Goal: Task Accomplishment & Management: Manage account settings

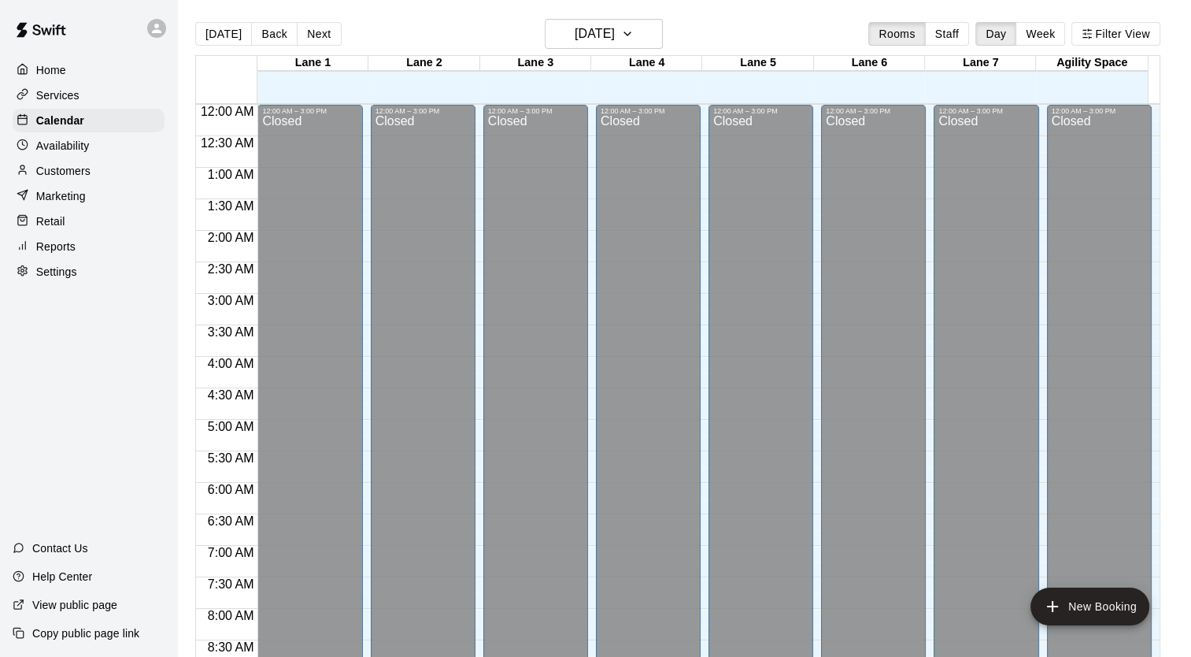
scroll to position [893, 0]
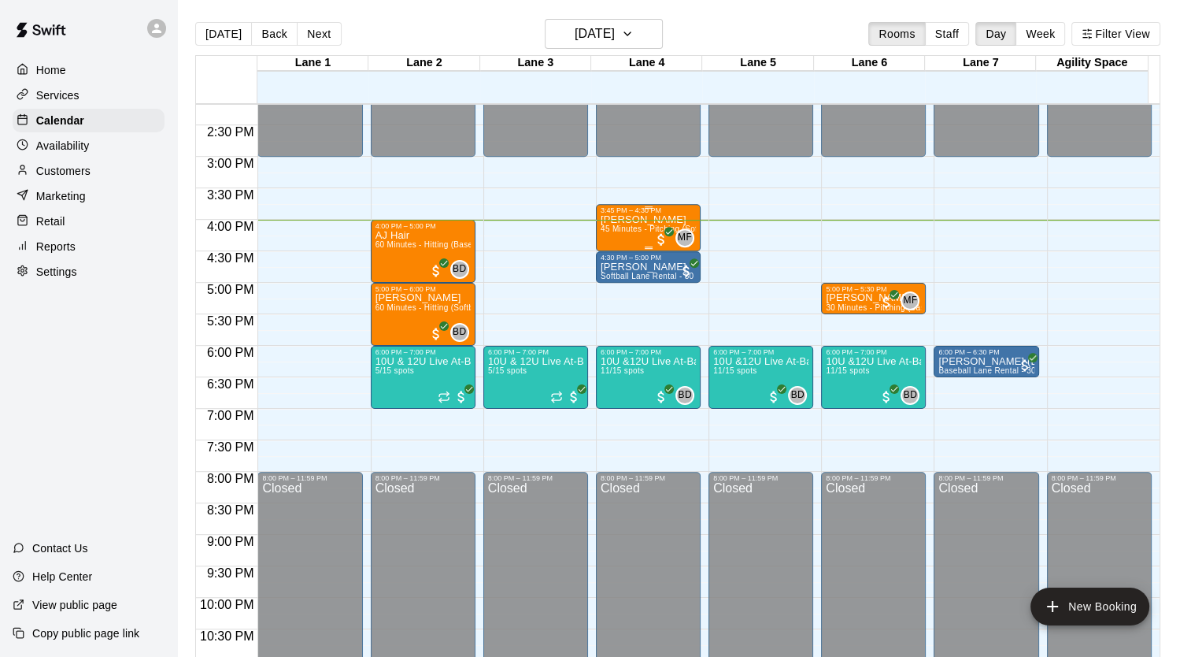
click at [638, 225] on span "45 Minutes - Pitching (Softball)" at bounding box center [659, 228] width 116 height 9
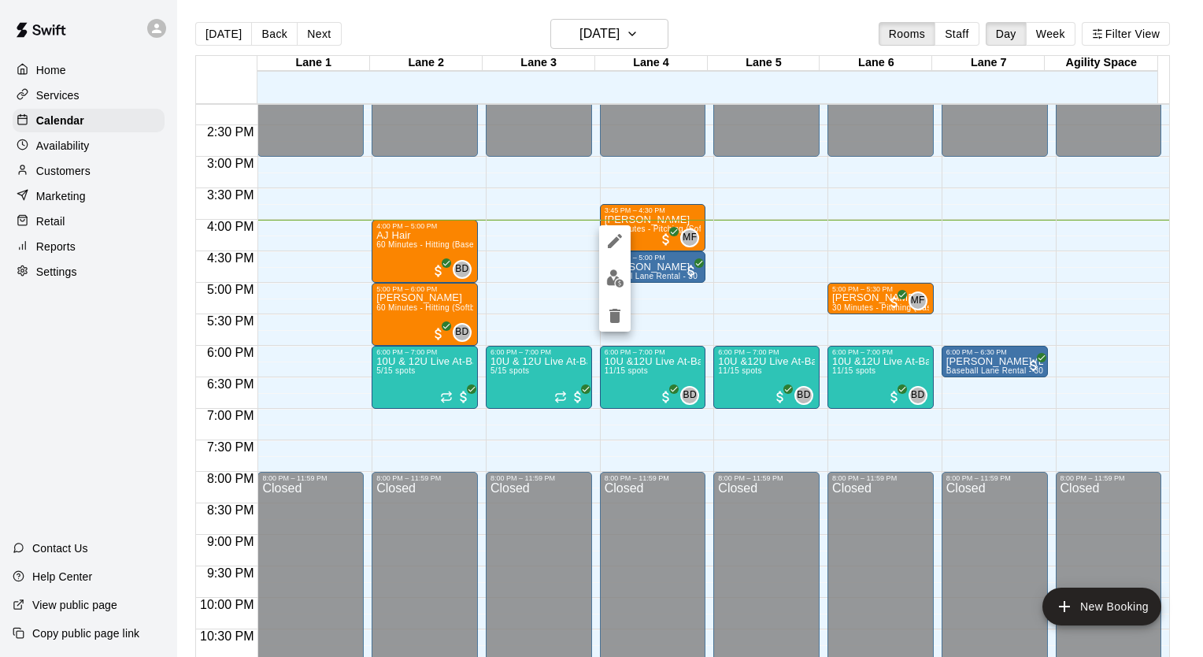
click at [608, 282] on img "edit" at bounding box center [615, 278] width 18 height 18
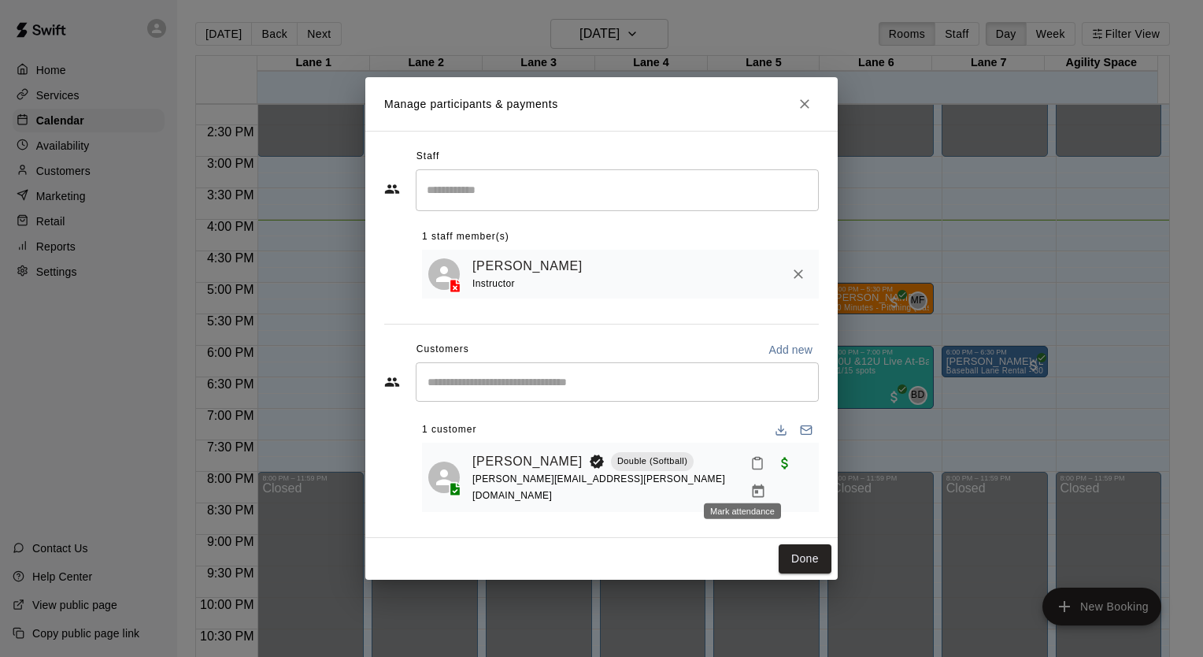
click at [755, 460] on rect "Mark attendance" at bounding box center [757, 459] width 5 height 2
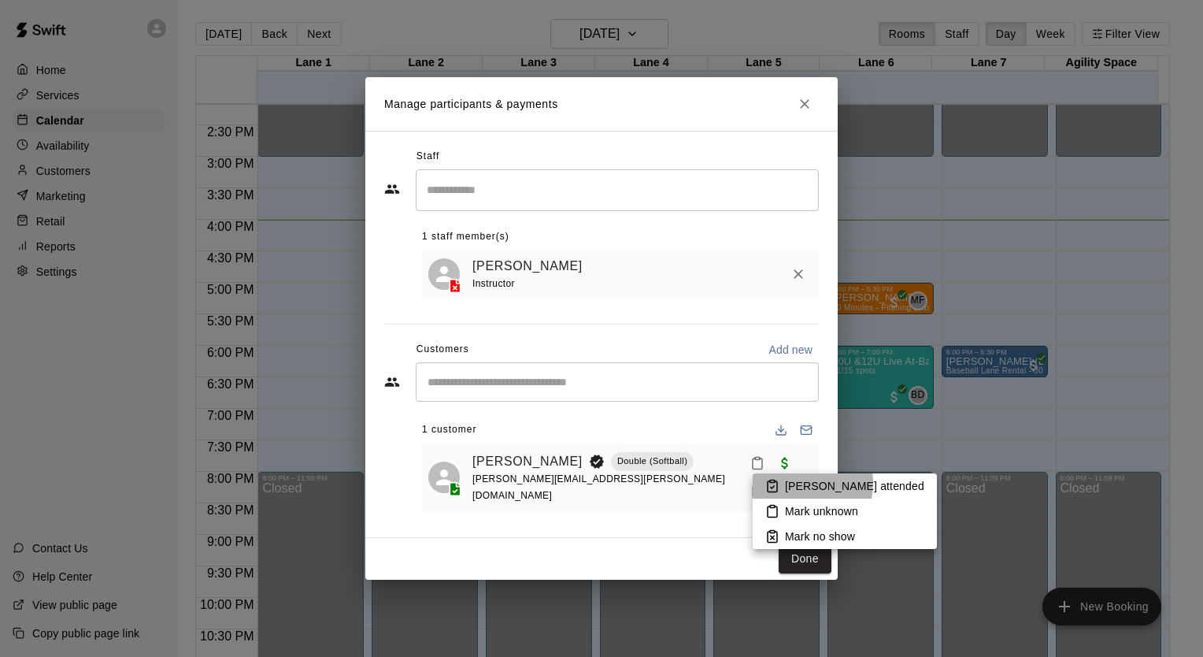
click at [788, 483] on p "[PERSON_NAME] attended" at bounding box center [854, 486] width 139 height 16
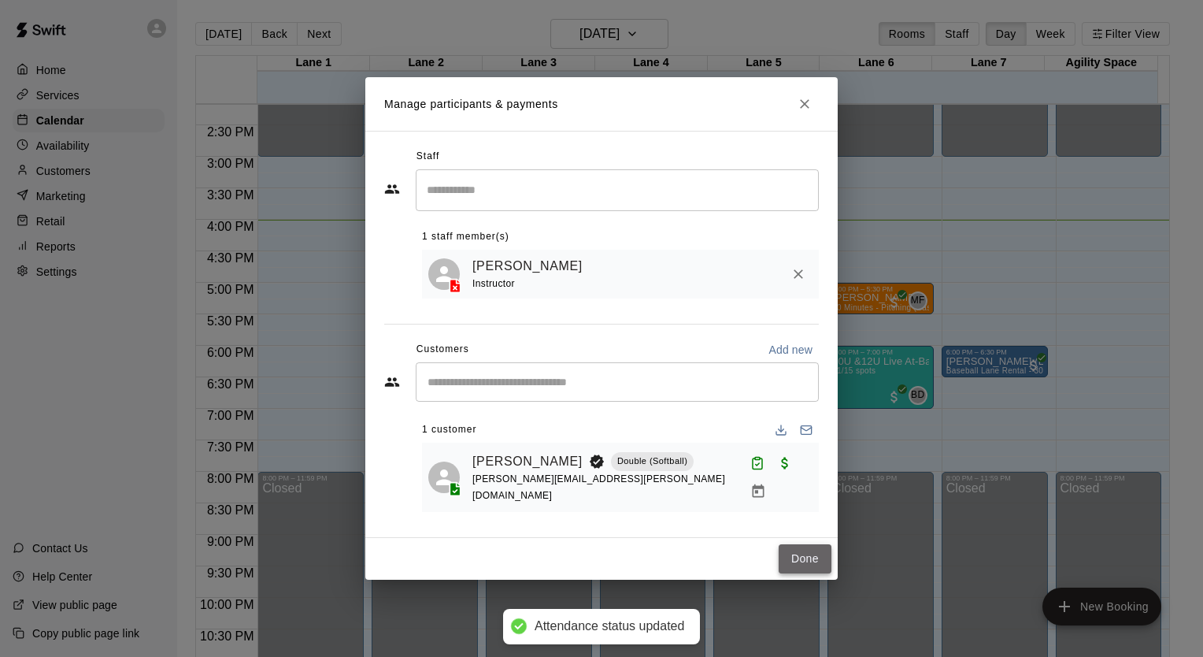
click at [801, 554] on button "Done" at bounding box center [805, 558] width 53 height 29
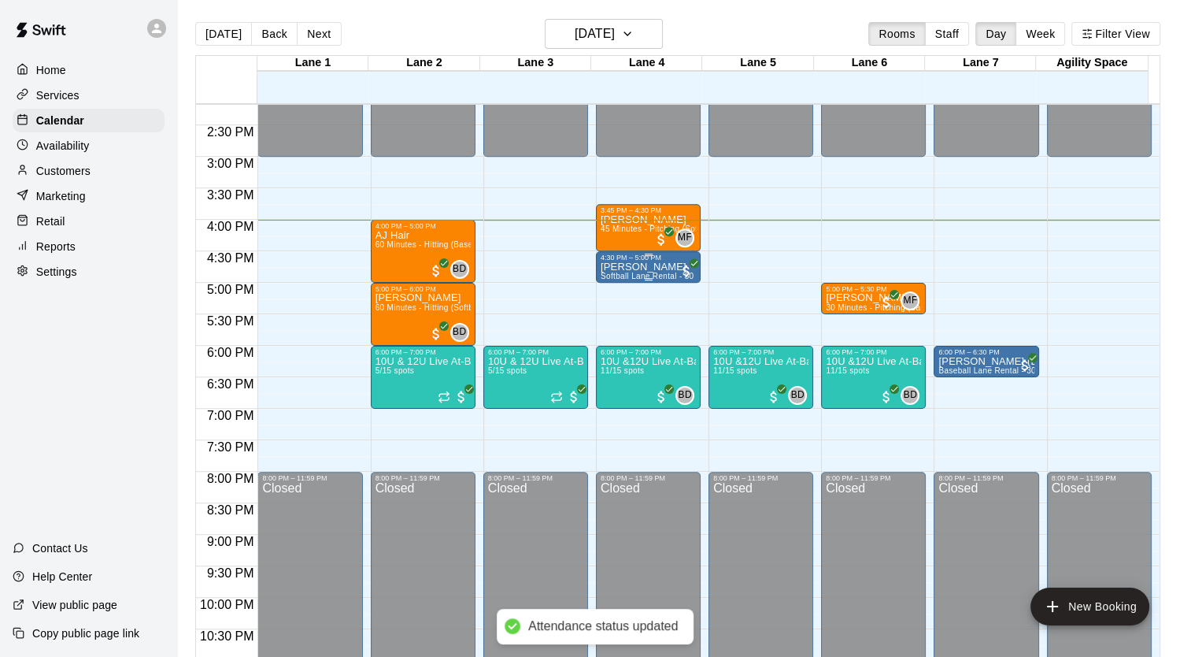
click at [617, 259] on div "4:30 PM – 5:00 PM" at bounding box center [648, 258] width 95 height 8
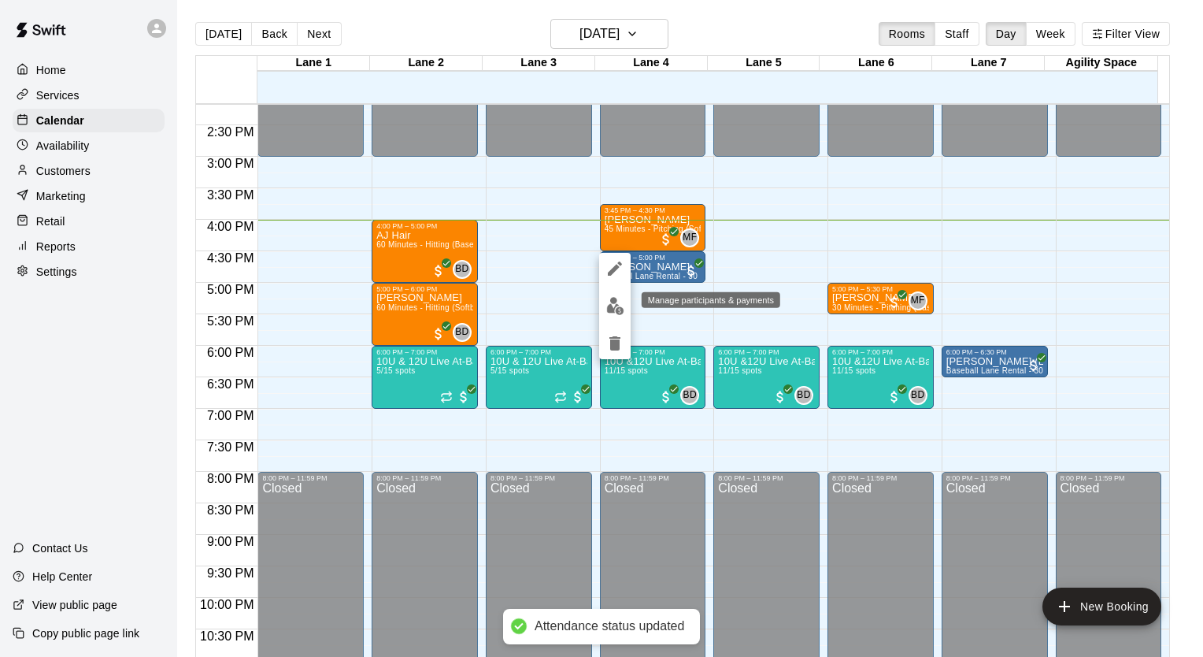
click at [619, 305] on img "edit" at bounding box center [615, 306] width 18 height 18
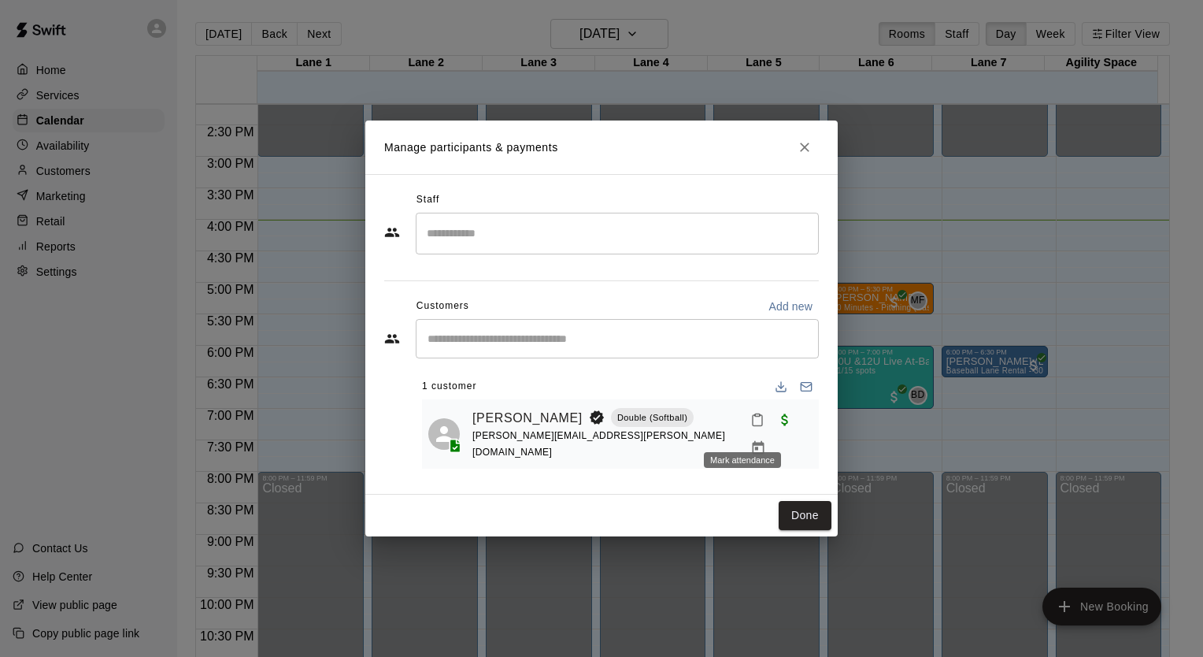
click at [750, 427] on icon "Mark attendance" at bounding box center [757, 420] width 14 height 14
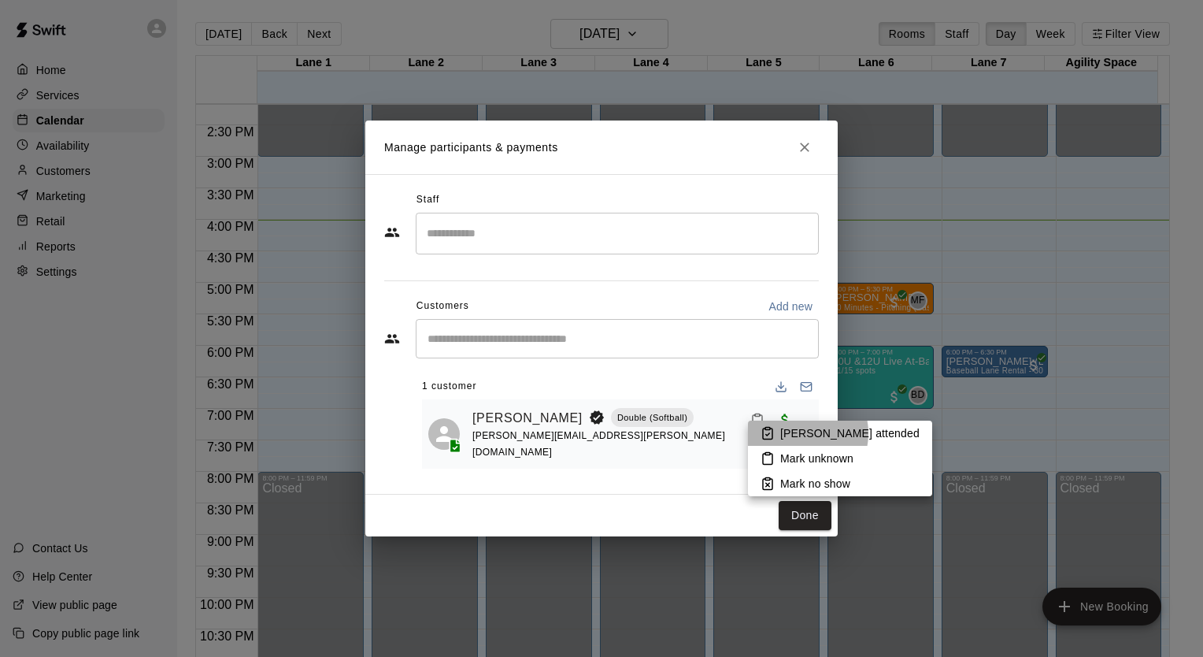
click at [797, 434] on p "[PERSON_NAME] attended" at bounding box center [849, 433] width 139 height 16
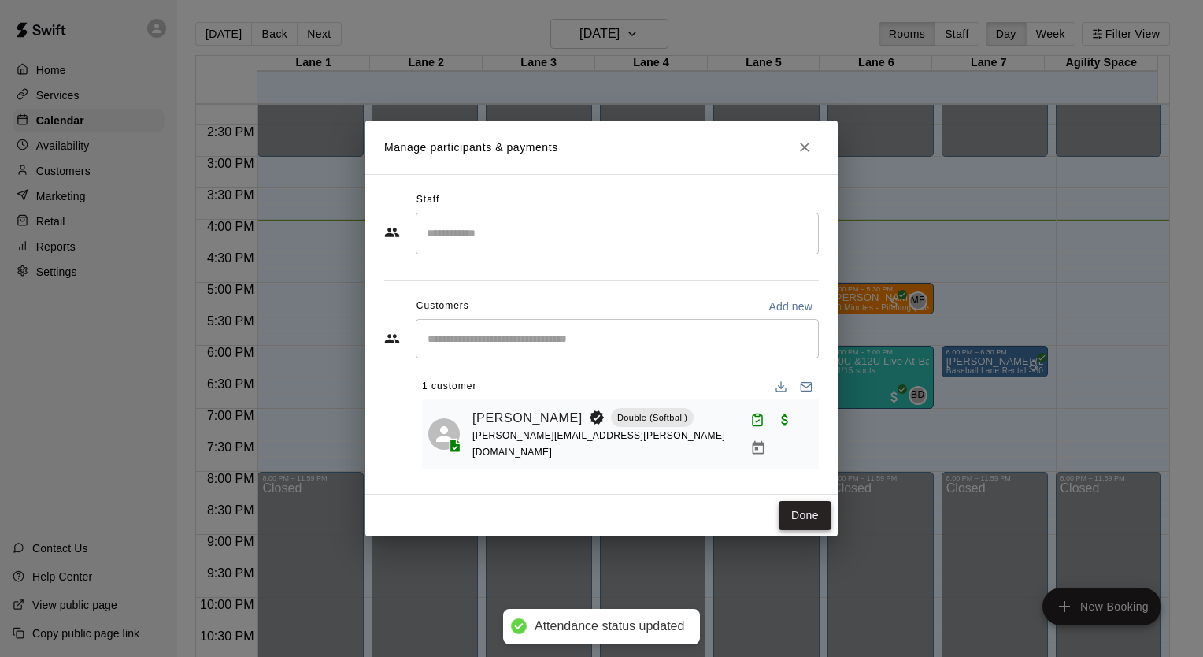
click at [810, 521] on button "Done" at bounding box center [805, 515] width 53 height 29
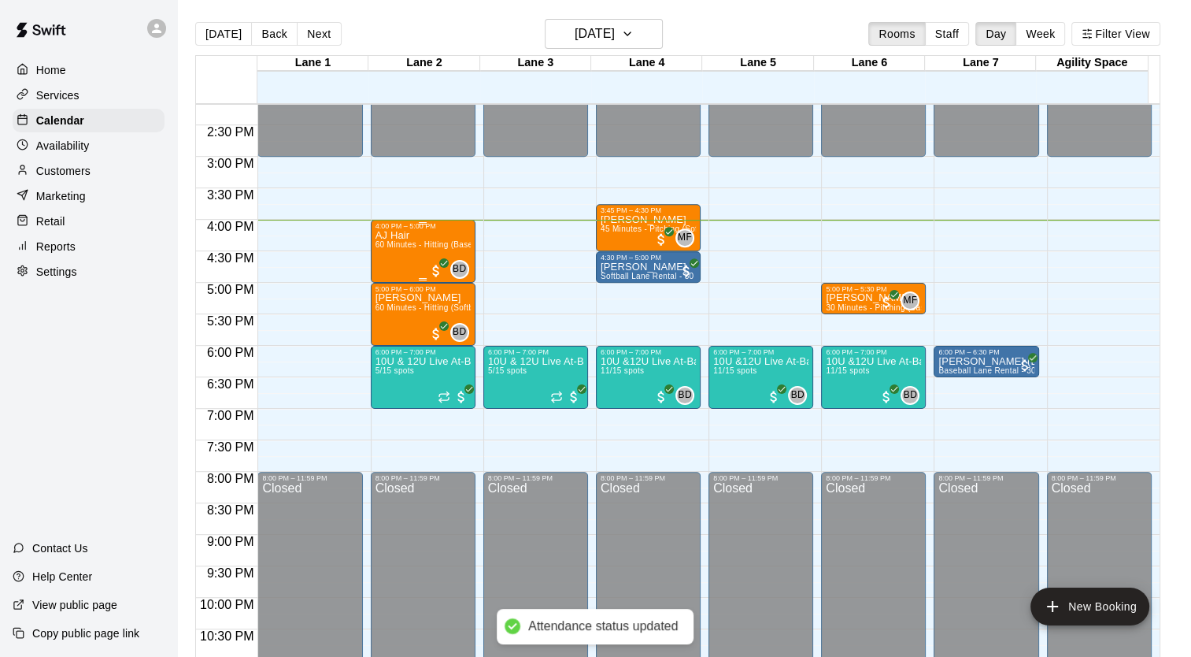
click at [425, 244] on span "60 Minutes - Hitting (Baseball)" at bounding box center [432, 244] width 113 height 9
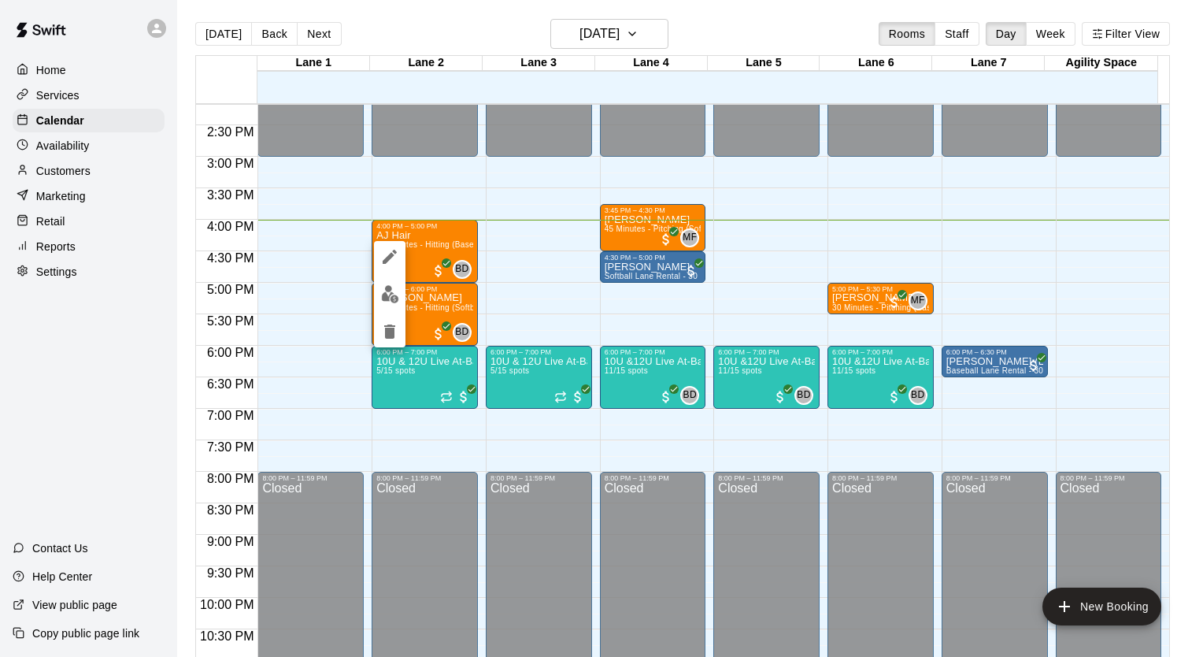
click at [384, 291] on img "edit" at bounding box center [390, 294] width 18 height 18
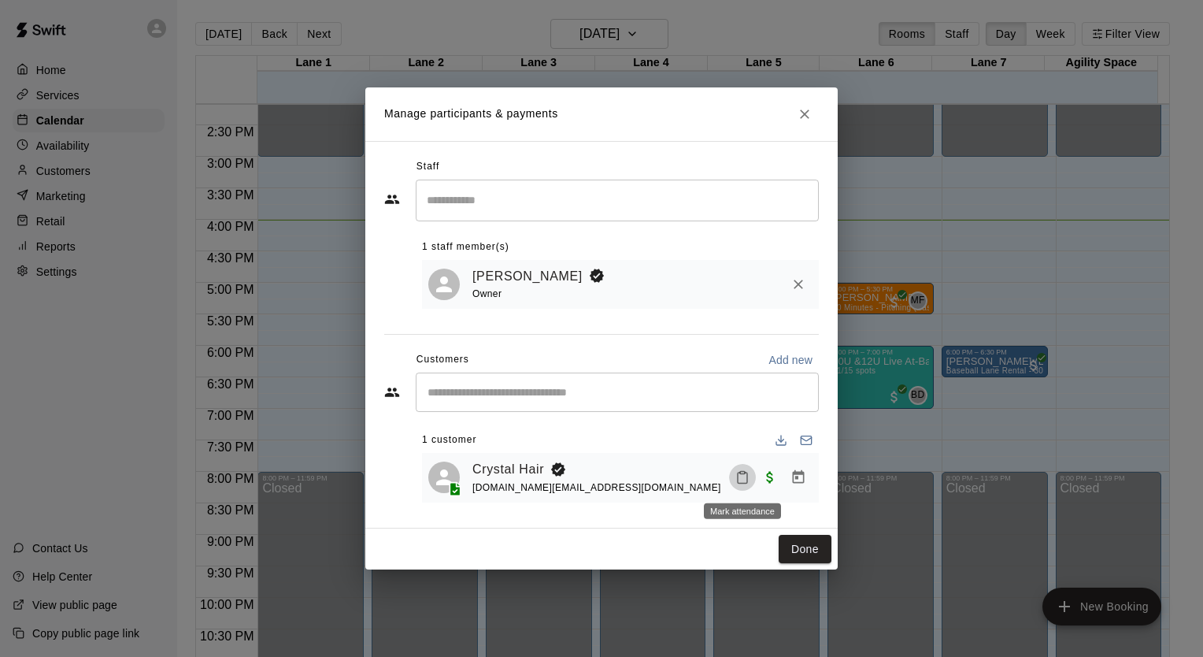
click at [745, 481] on icon "Mark attendance" at bounding box center [743, 477] width 14 height 14
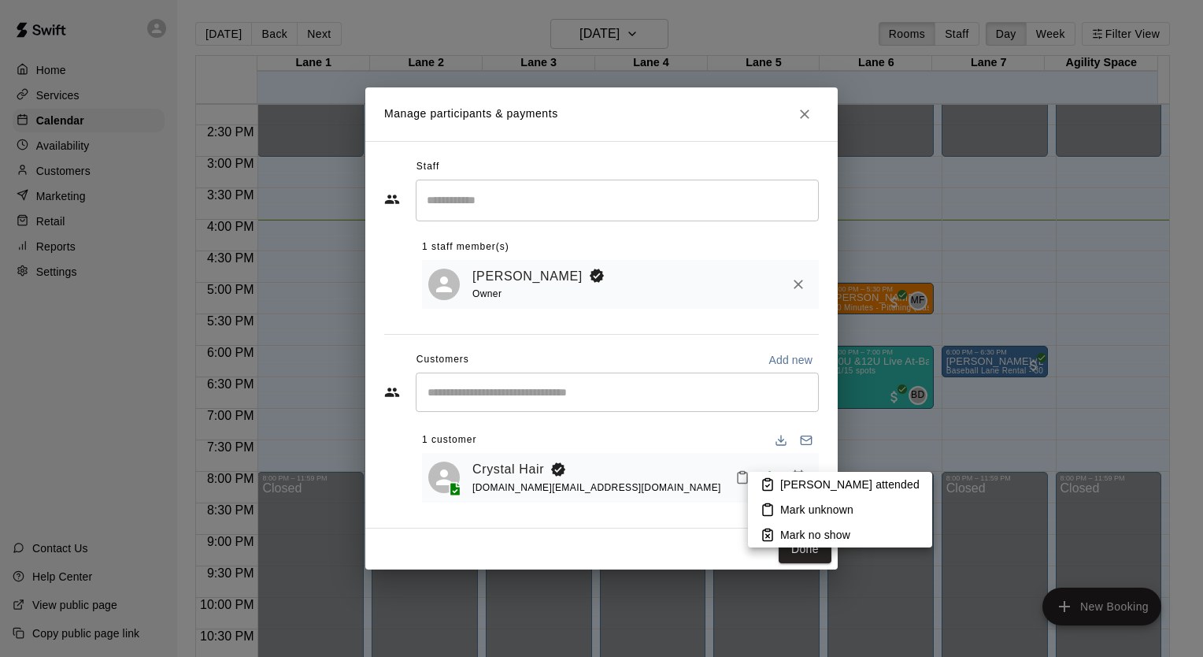
click at [811, 487] on p "[PERSON_NAME] attended" at bounding box center [849, 484] width 139 height 16
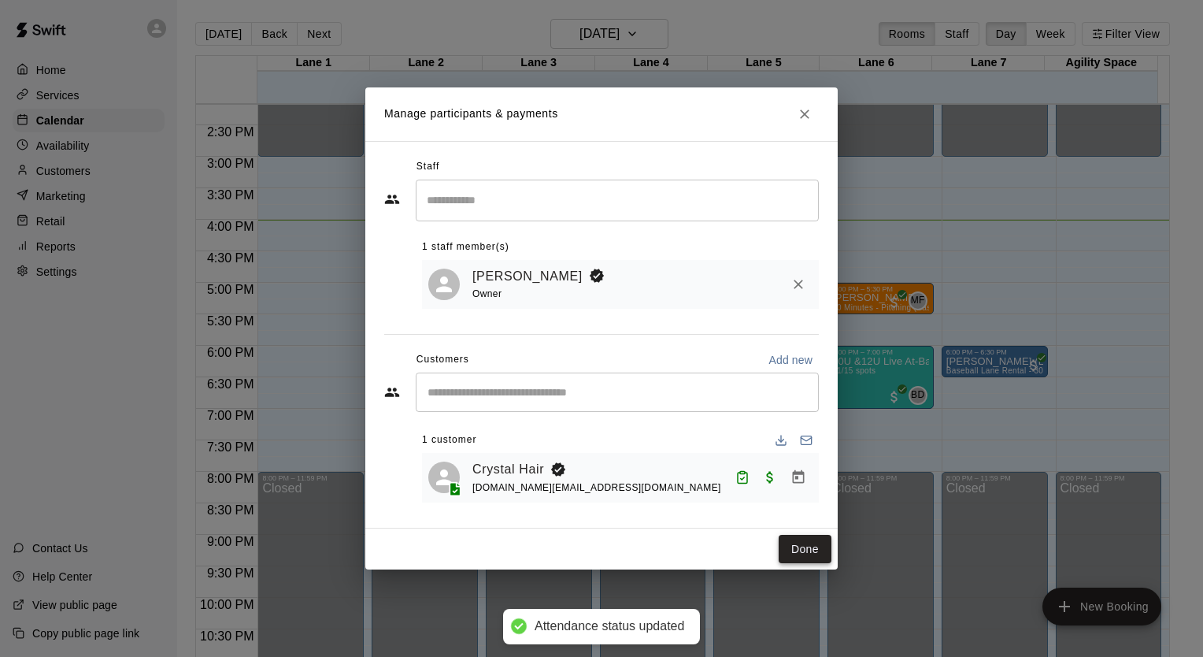
click at [798, 551] on button "Done" at bounding box center [805, 549] width 53 height 29
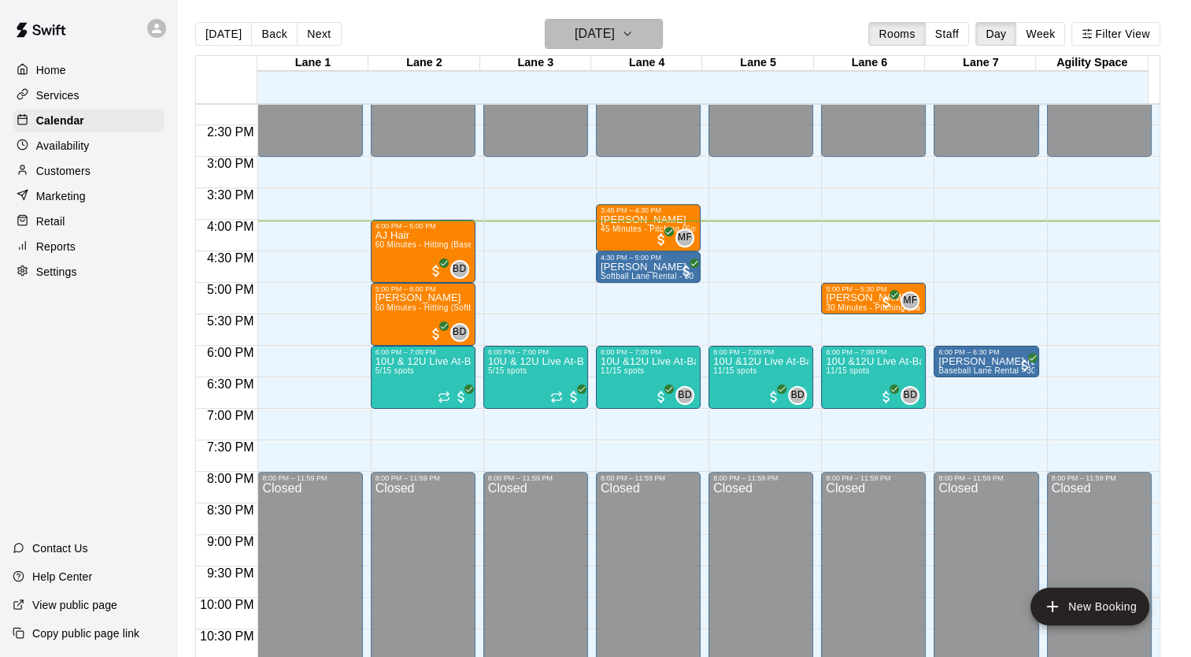
click at [634, 35] on icon "button" at bounding box center [627, 33] width 13 height 19
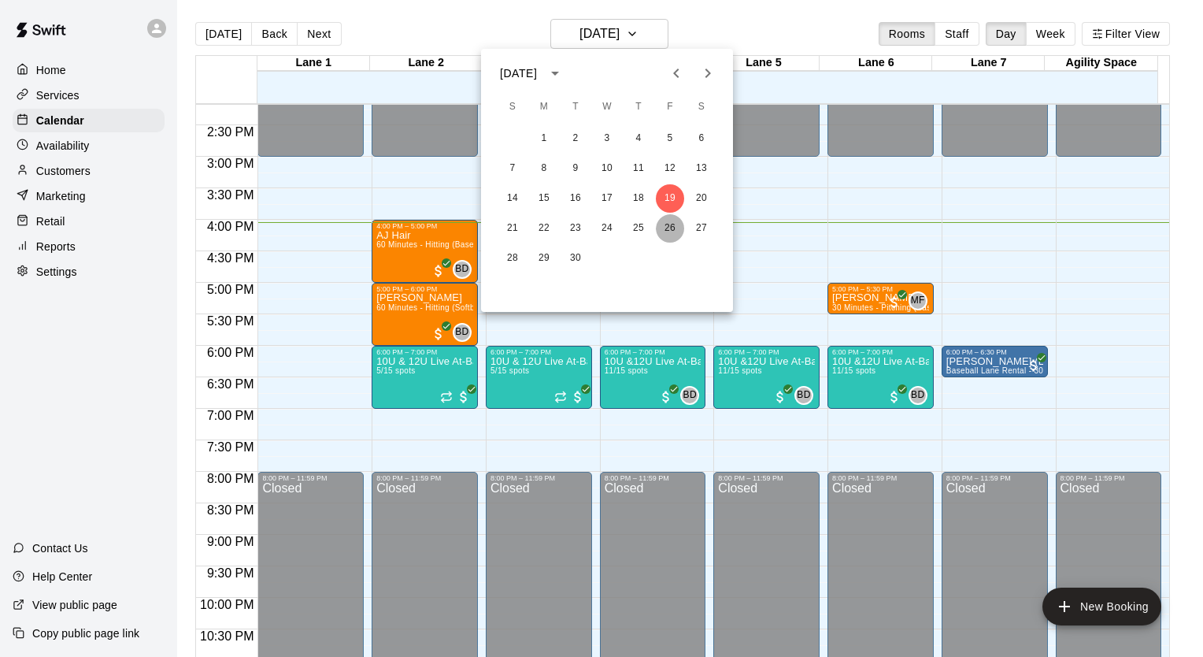
click at [668, 228] on button "26" at bounding box center [670, 228] width 28 height 28
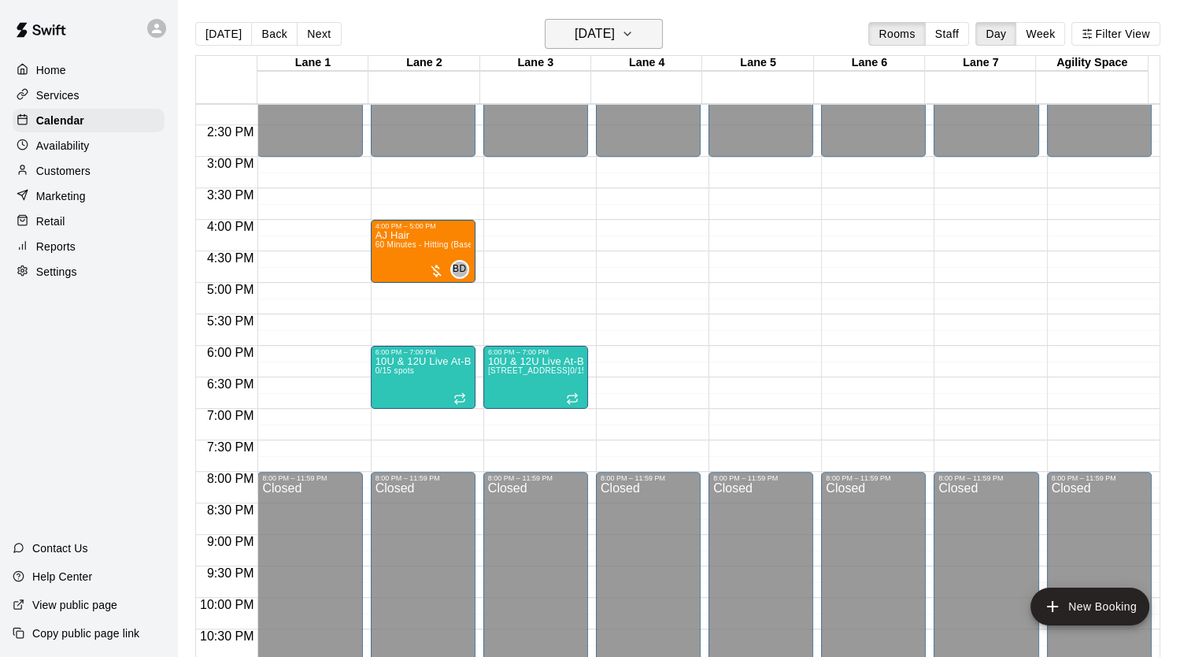
click at [652, 23] on button "[DATE]" at bounding box center [604, 34] width 118 height 30
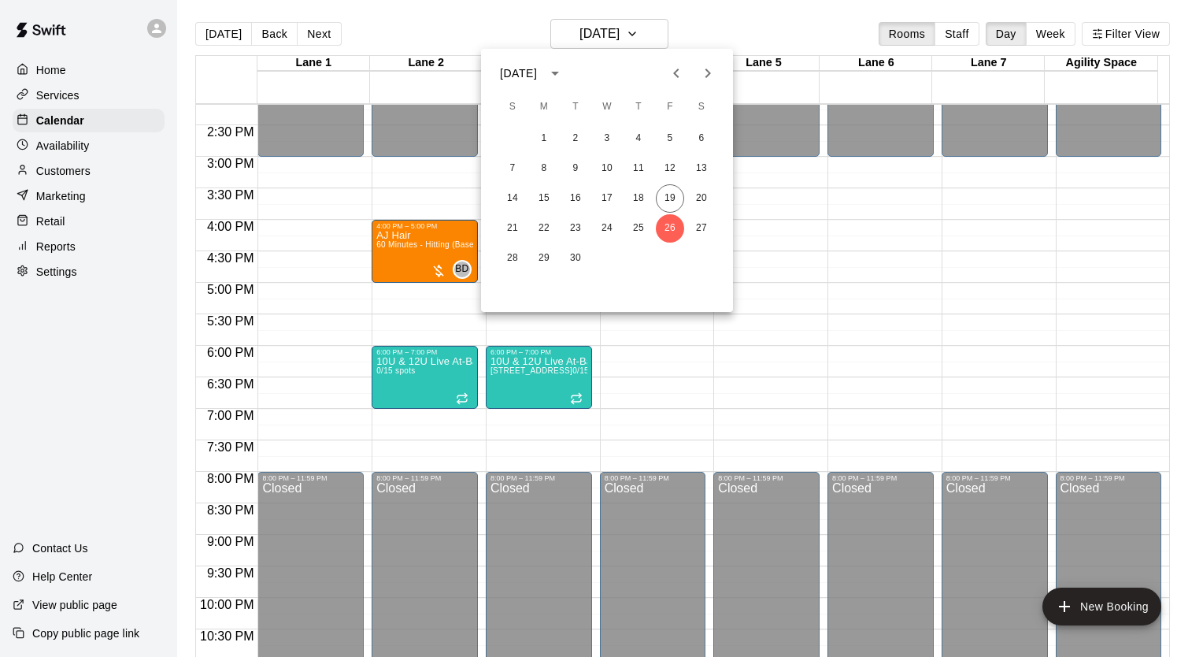
click at [709, 76] on icon "Next month" at bounding box center [708, 73] width 19 height 19
click at [663, 135] on button "3" at bounding box center [670, 138] width 28 height 28
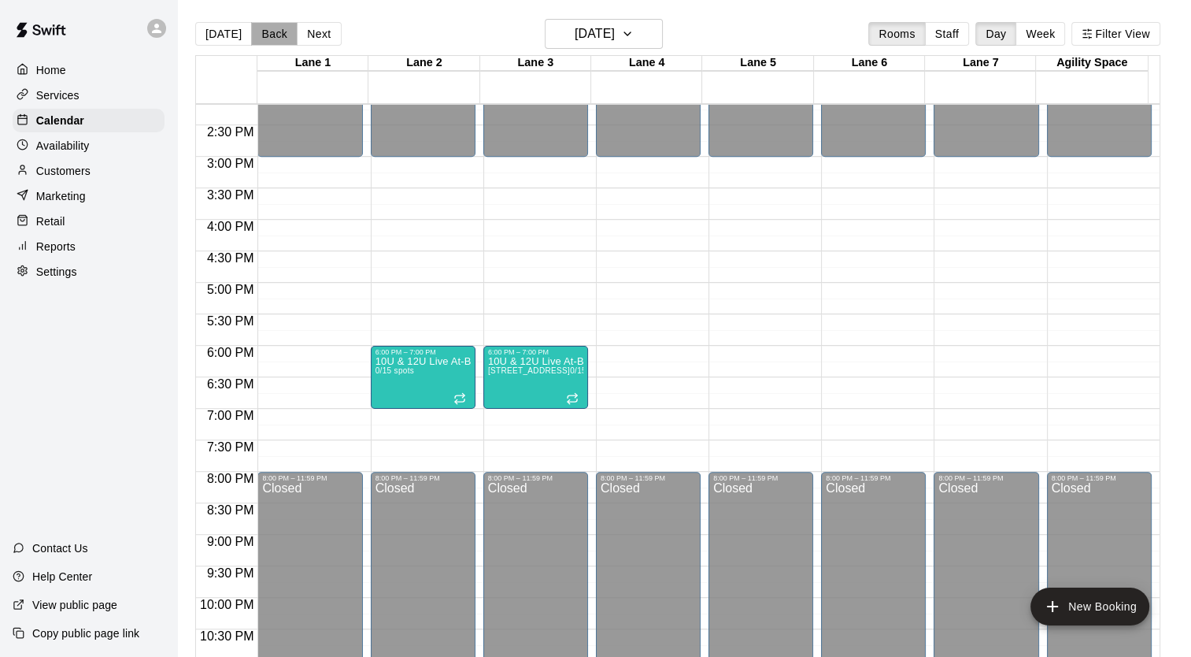
click at [251, 30] on button "Back" at bounding box center [274, 34] width 46 height 24
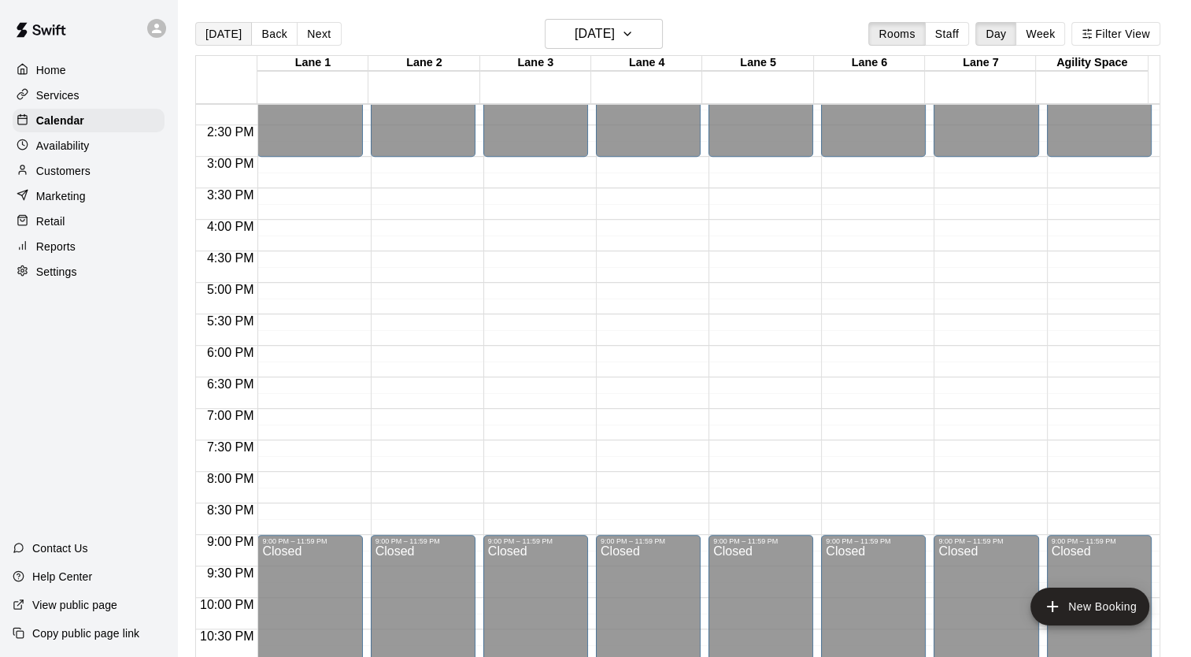
click at [223, 33] on button "[DATE]" at bounding box center [223, 34] width 57 height 24
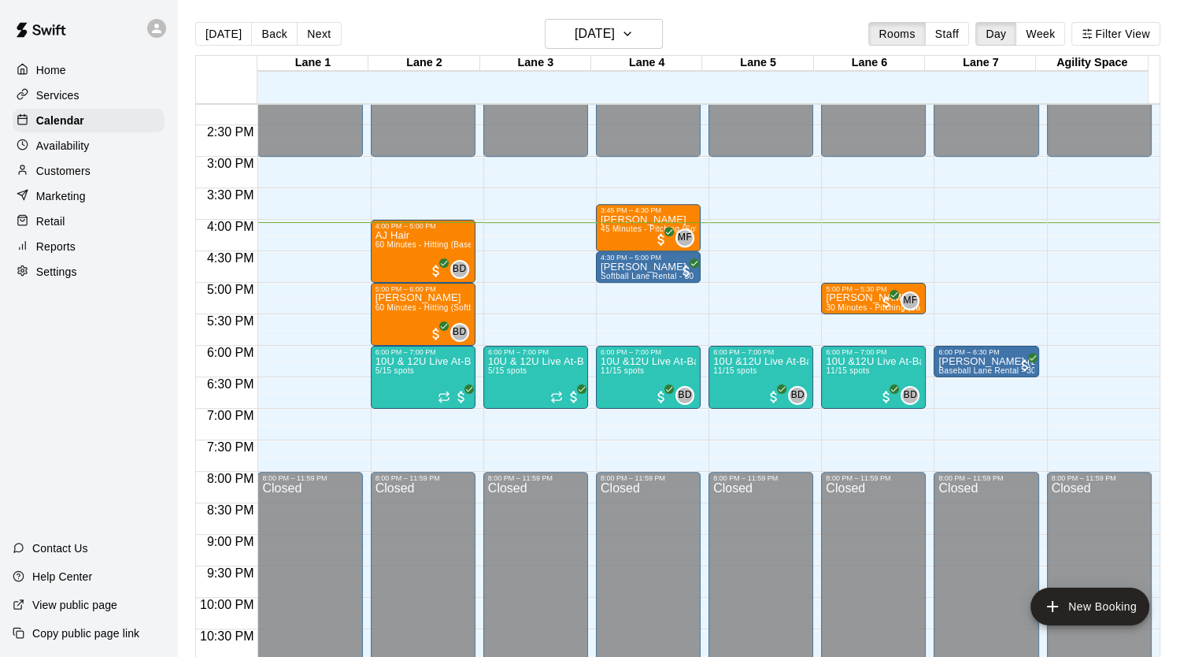
click at [99, 183] on div "Customers" at bounding box center [89, 171] width 152 height 24
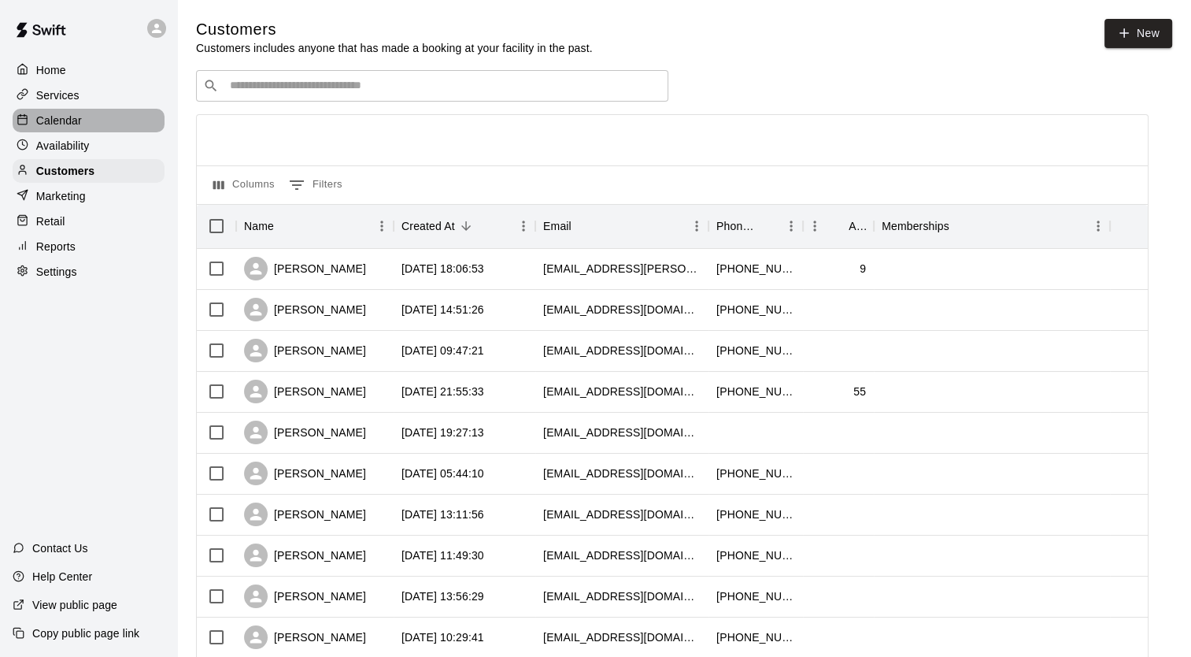
click at [102, 132] on div "Calendar" at bounding box center [89, 121] width 152 height 24
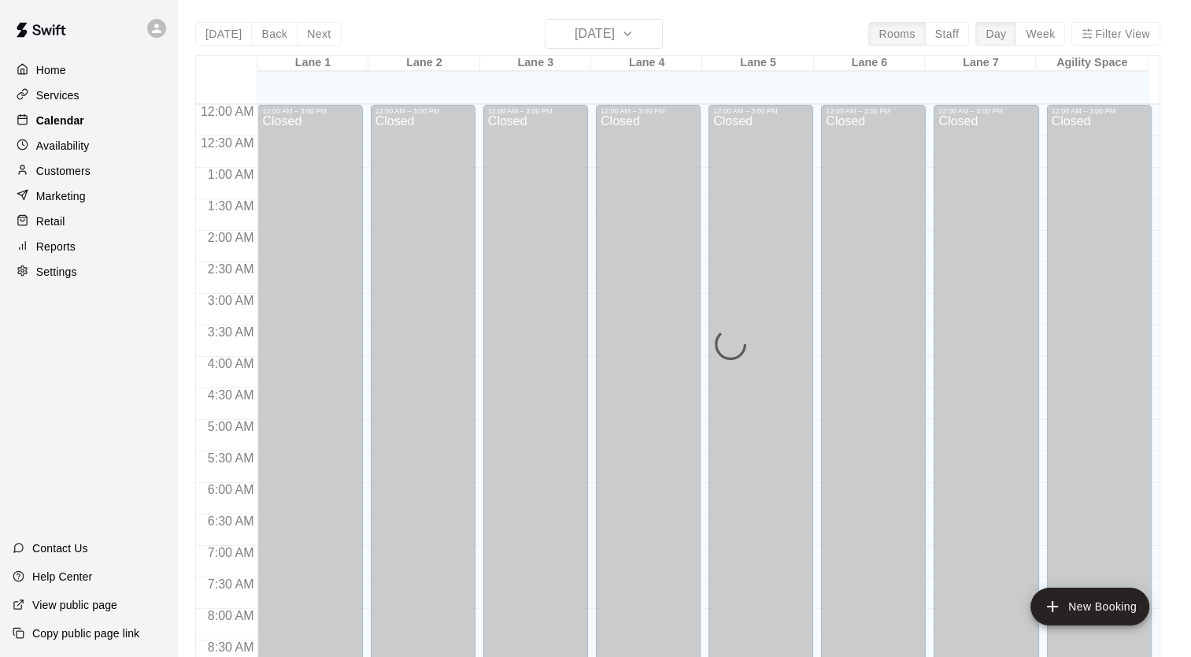
scroll to position [893, 0]
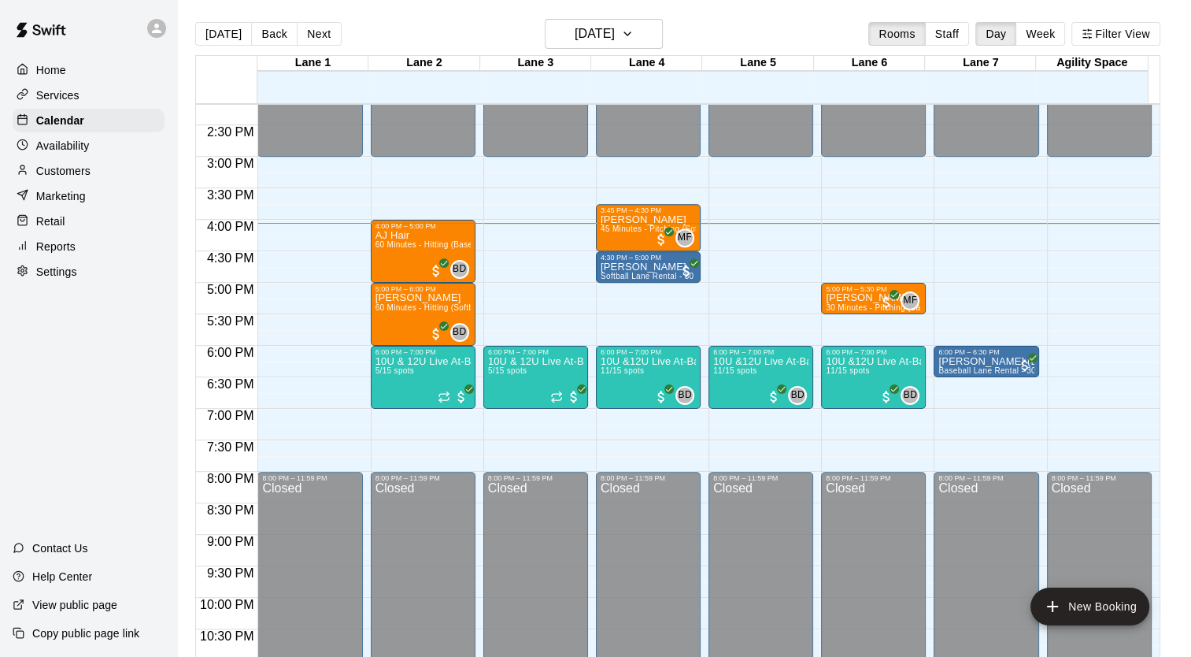
click at [101, 143] on div "Availability" at bounding box center [89, 146] width 152 height 24
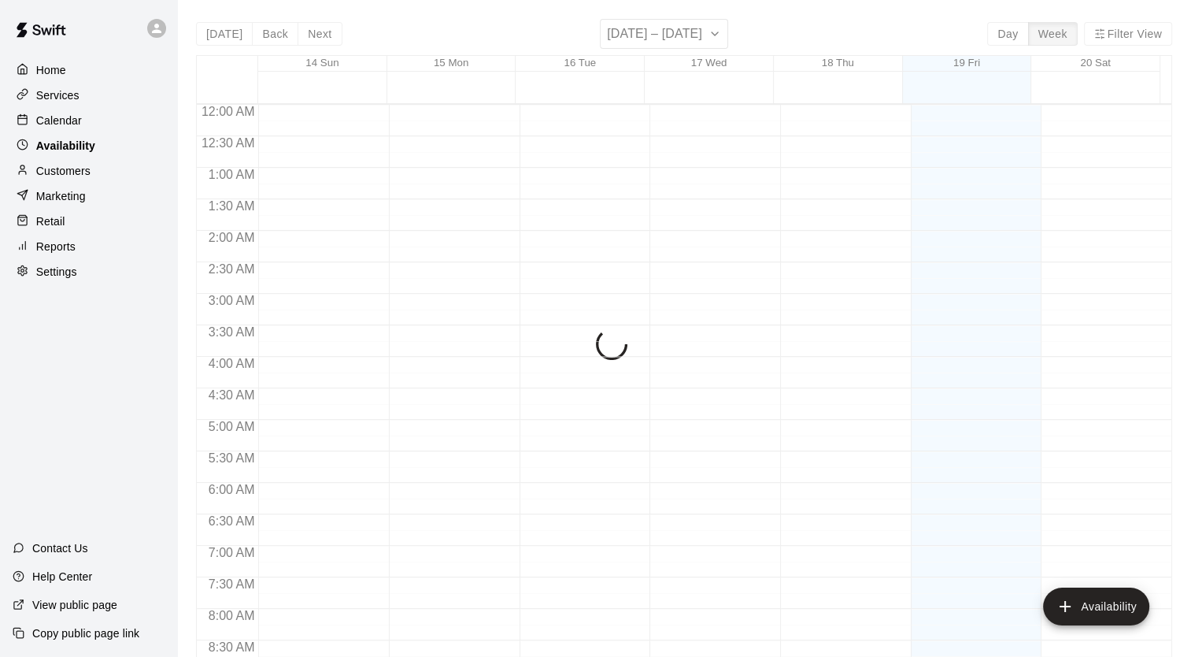
scroll to position [940, 0]
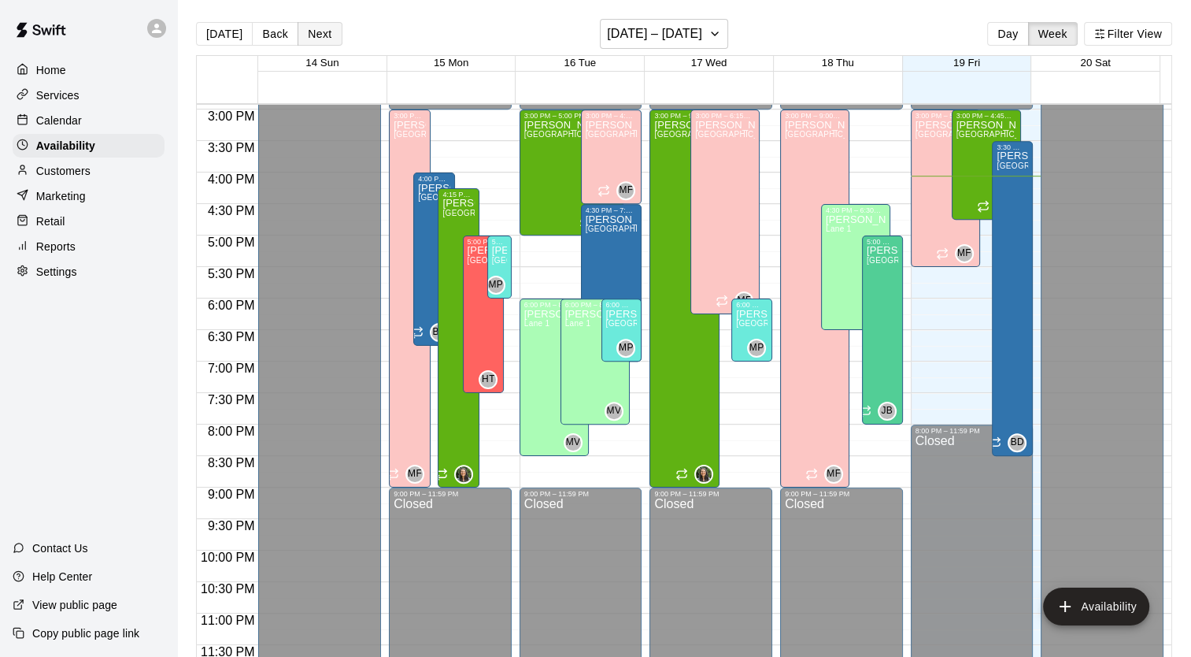
click at [307, 35] on button "Next" at bounding box center [320, 34] width 44 height 24
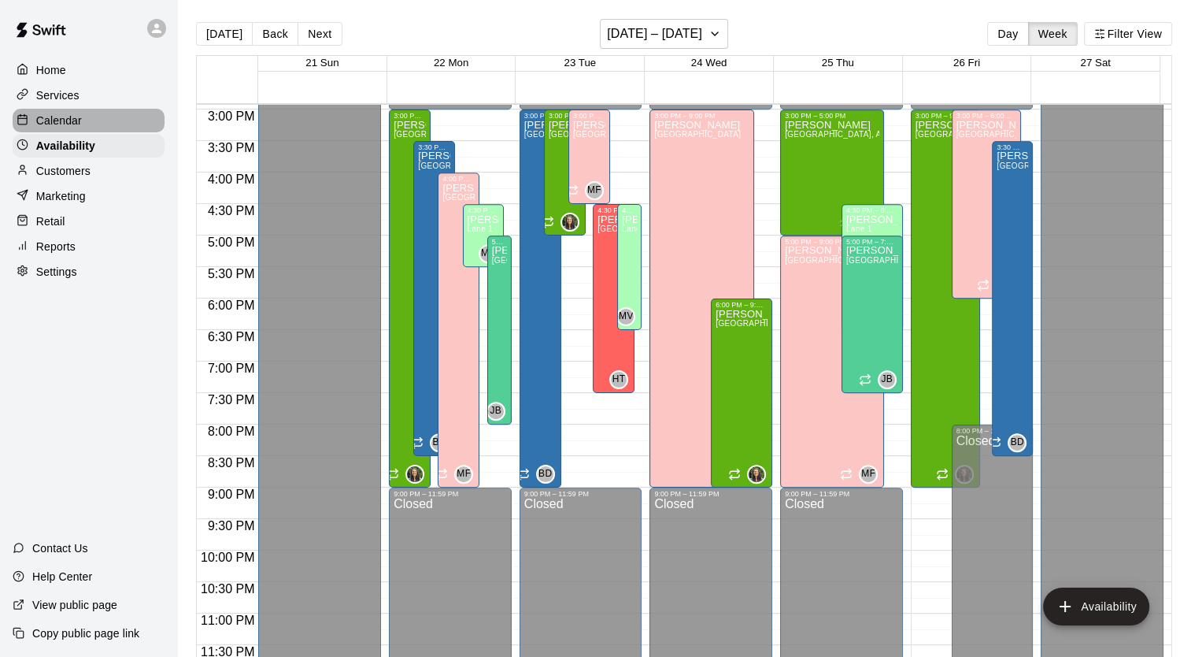
click at [113, 122] on div "Calendar" at bounding box center [89, 121] width 152 height 24
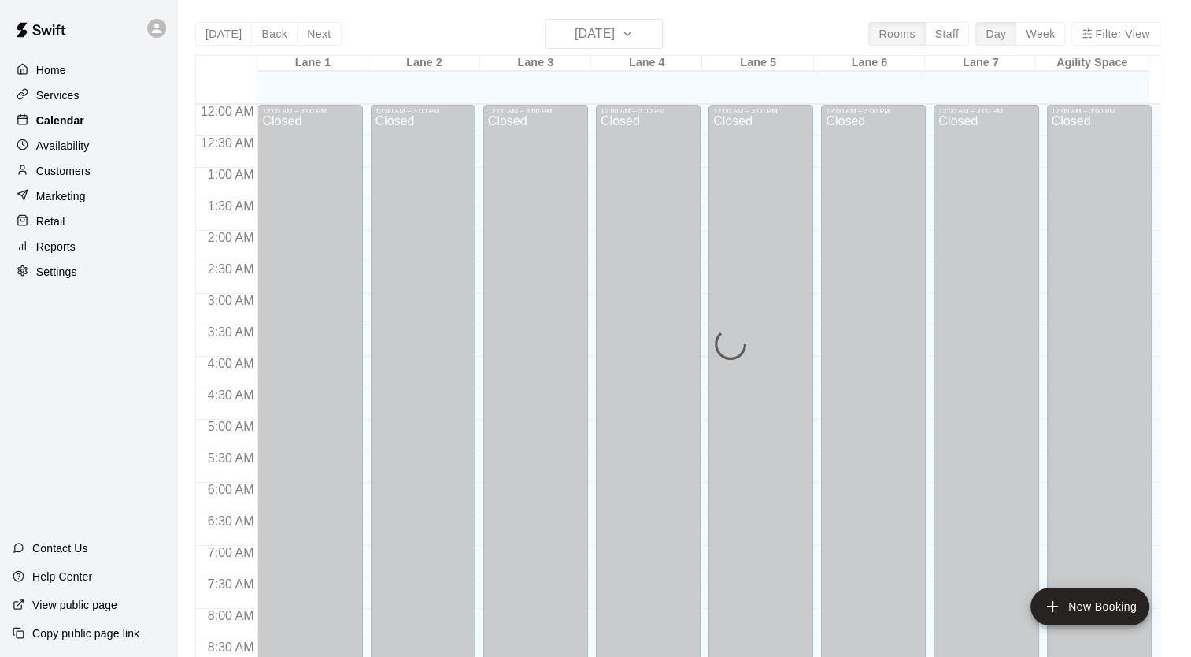
scroll to position [893, 0]
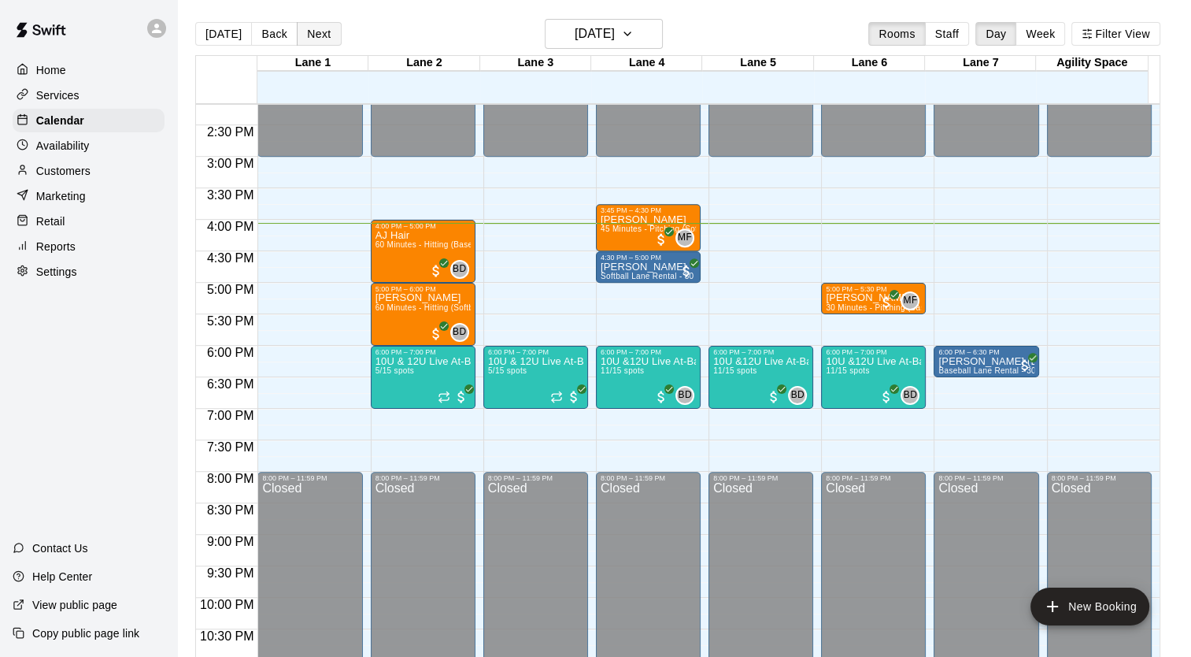
click at [316, 39] on button "Next" at bounding box center [319, 34] width 44 height 24
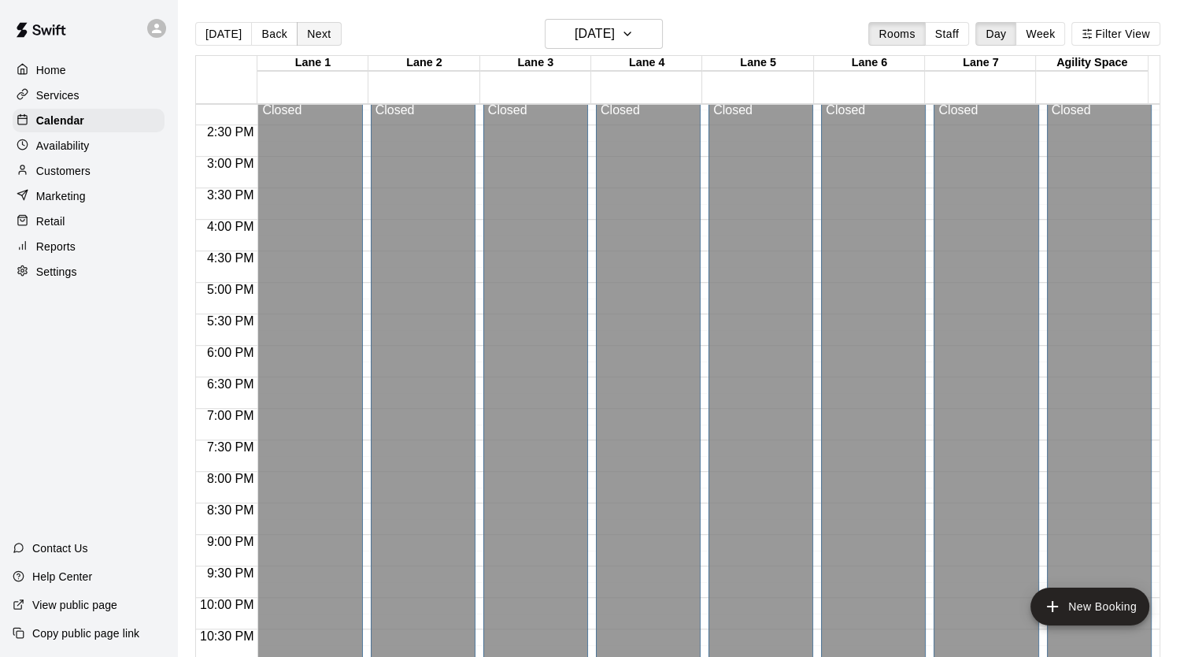
click at [316, 39] on div "[DATE] Back [DATE][DATE] Rooms Staff Day Week [GEOGRAPHIC_DATA] 1 [GEOGRAPHIC_D…" at bounding box center [677, 347] width 965 height 657
click at [316, 39] on button "Next" at bounding box center [319, 34] width 44 height 24
click at [316, 37] on button "Next" at bounding box center [319, 34] width 44 height 24
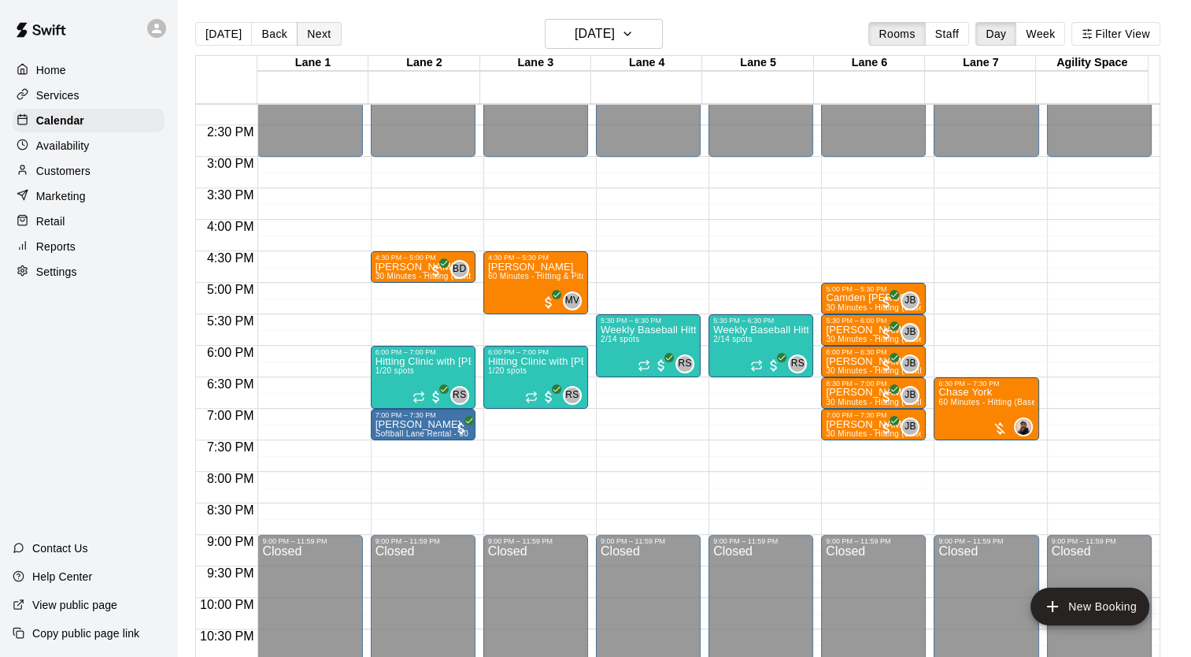
click at [316, 37] on button "Next" at bounding box center [319, 34] width 44 height 24
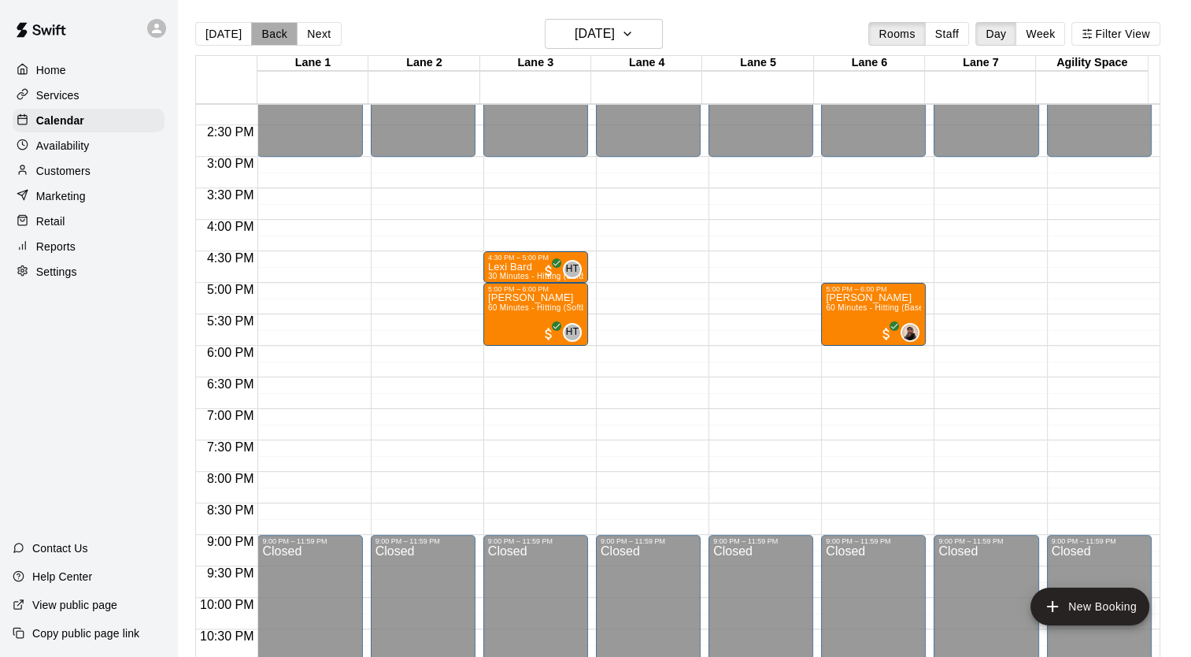
click at [257, 31] on button "Back" at bounding box center [274, 34] width 46 height 24
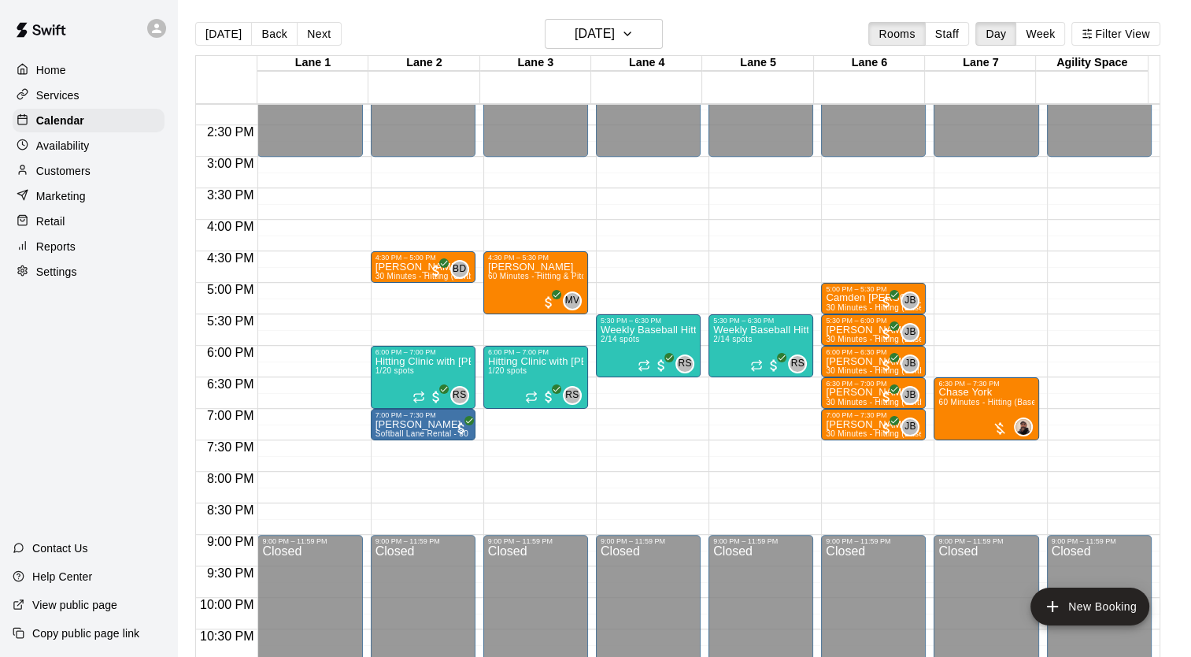
click at [106, 158] on div "Availability" at bounding box center [89, 146] width 152 height 24
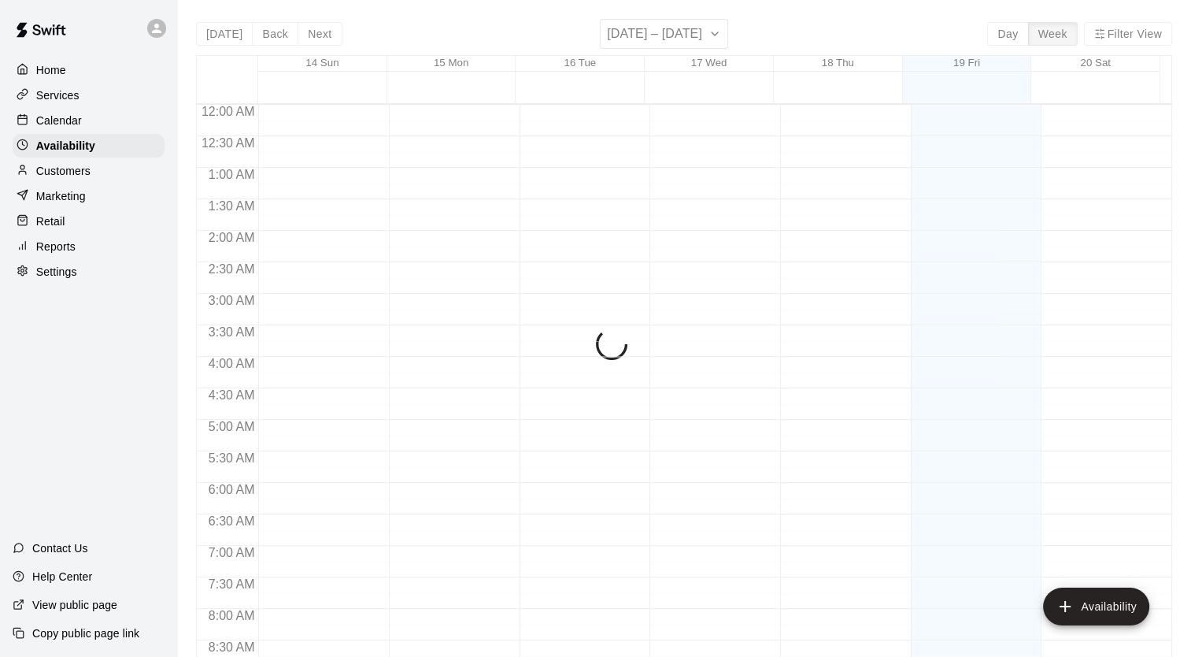
scroll to position [940, 0]
click at [718, 36] on div "[DATE] Back Next [DATE] – [DATE] Day Week Filter View 14 Sun 15 Mon 16 Tue 17 W…" at bounding box center [684, 347] width 977 height 657
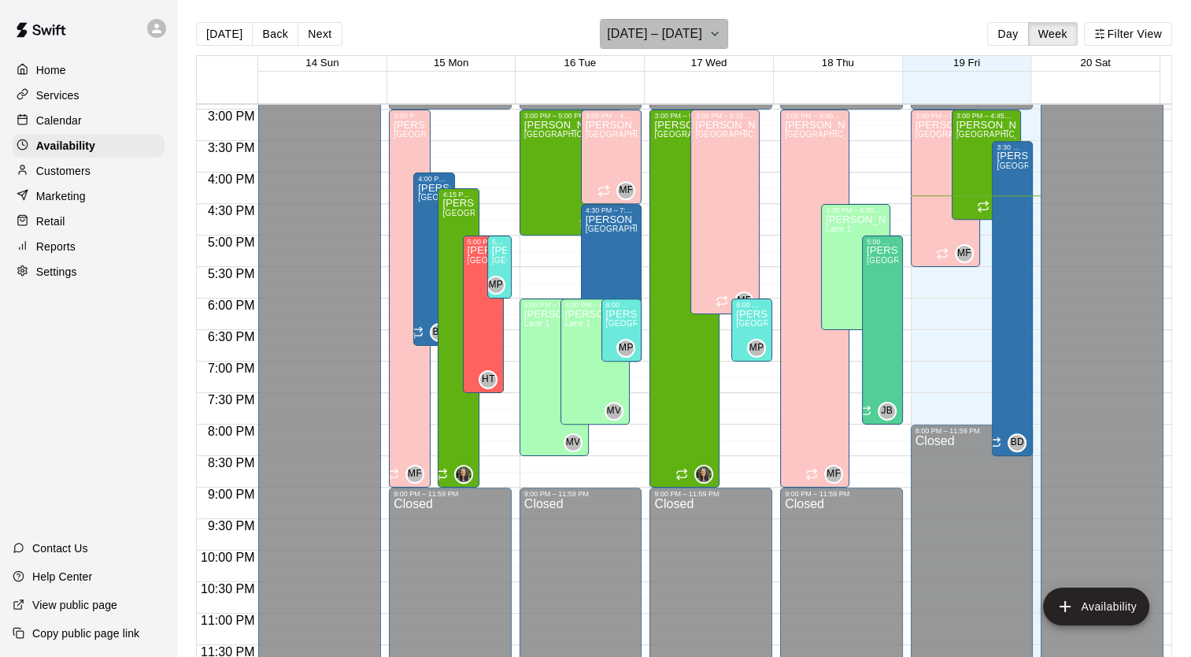
click at [693, 34] on h6 "[DATE] – [DATE]" at bounding box center [654, 34] width 95 height 22
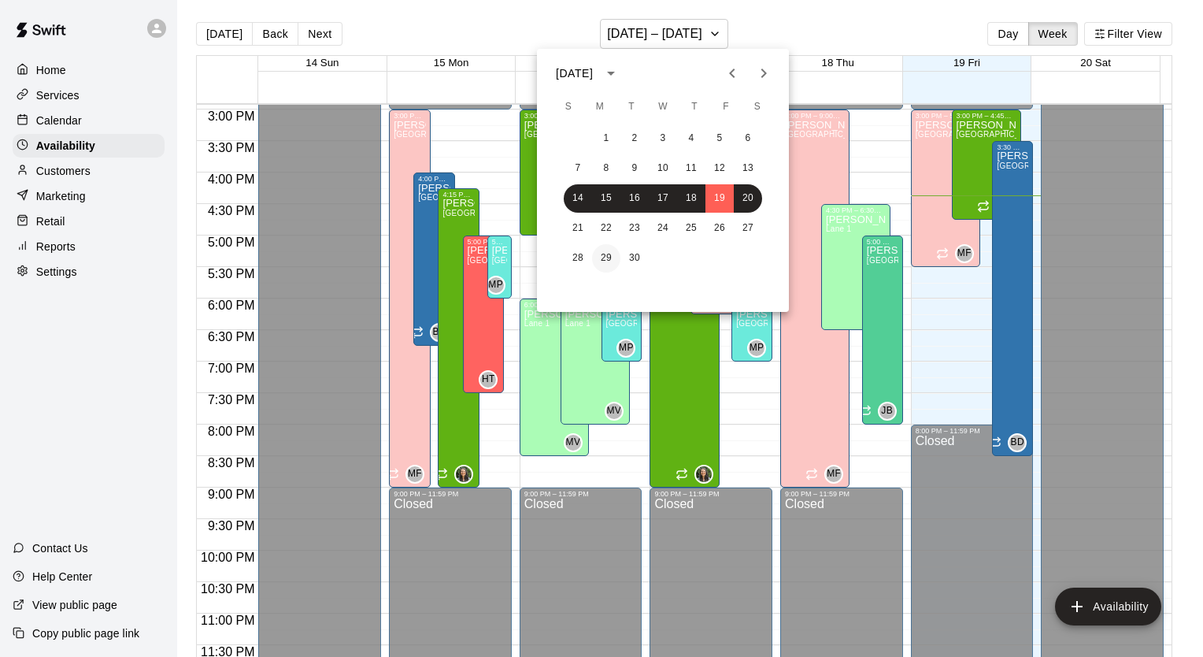
click at [601, 255] on button "29" at bounding box center [606, 258] width 28 height 28
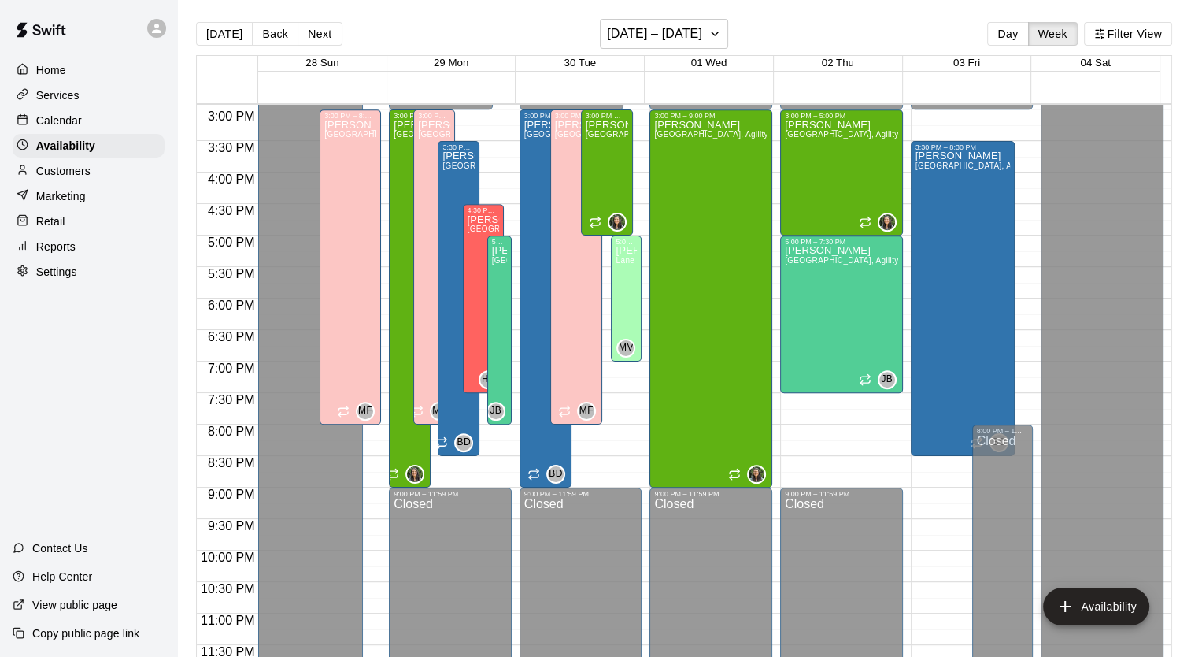
click at [63, 128] on p "Calendar" at bounding box center [59, 121] width 46 height 16
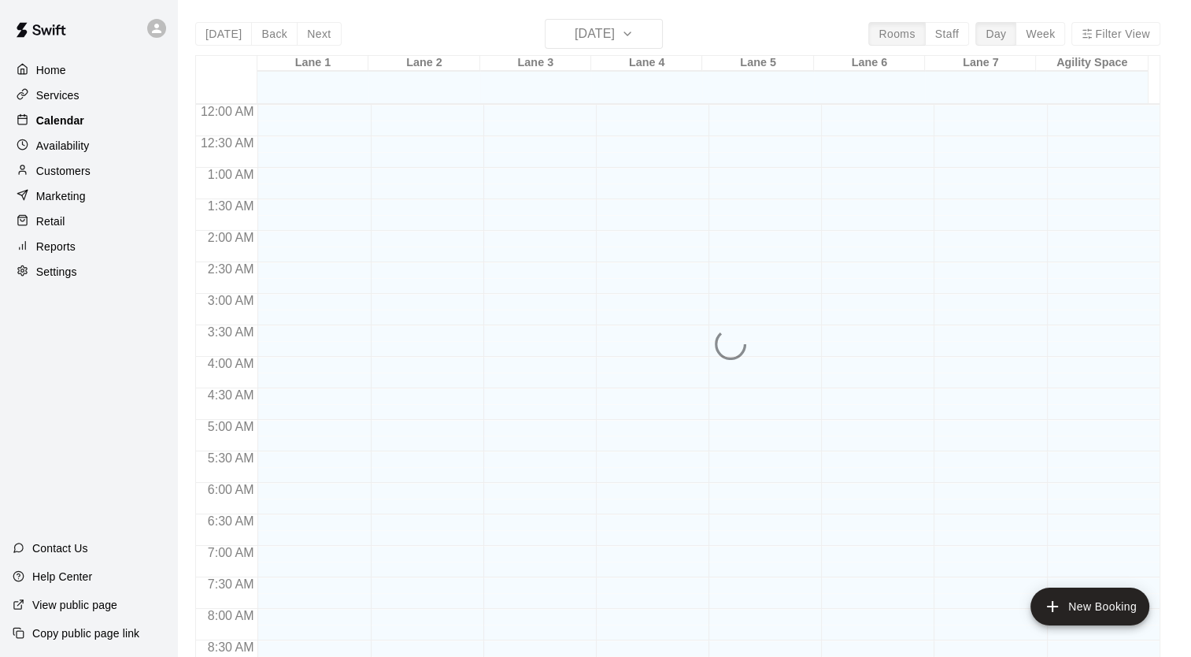
scroll to position [893, 0]
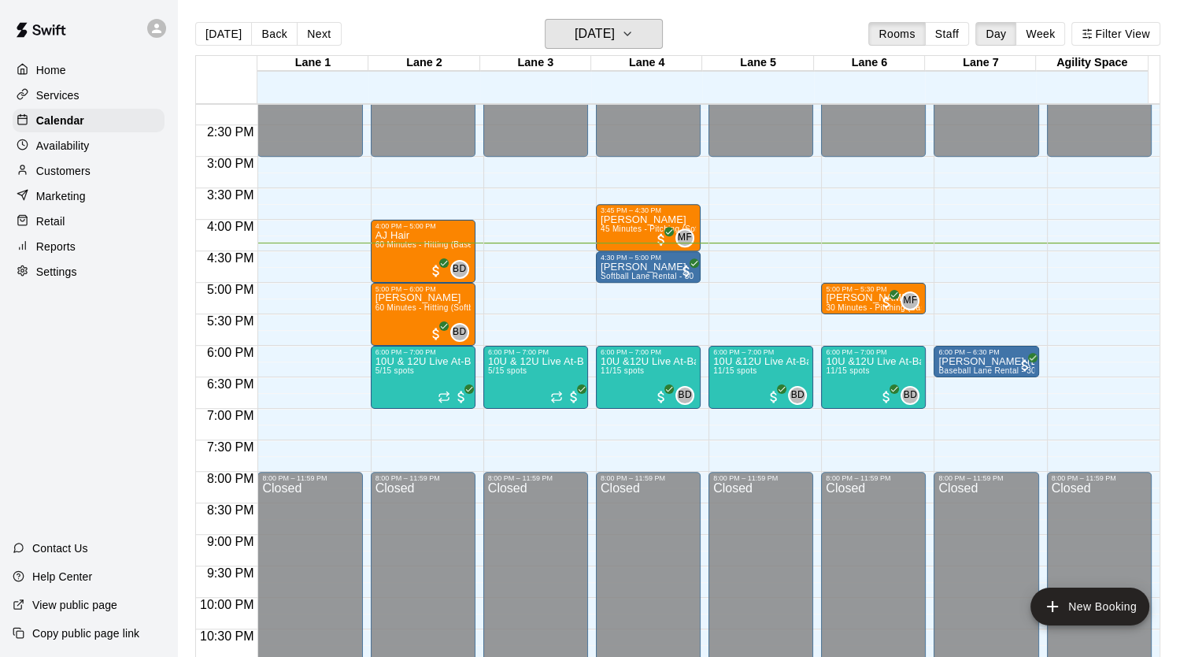
click at [641, 39] on button "[DATE]" at bounding box center [604, 34] width 118 height 30
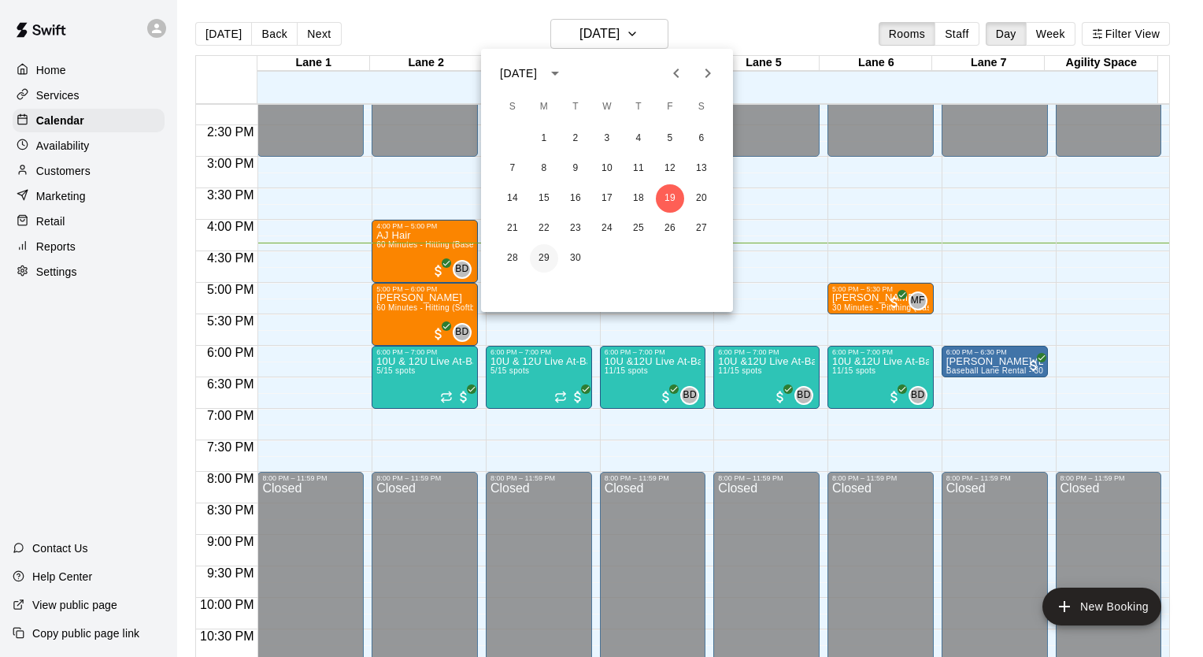
click at [548, 254] on button "29" at bounding box center [544, 258] width 28 height 28
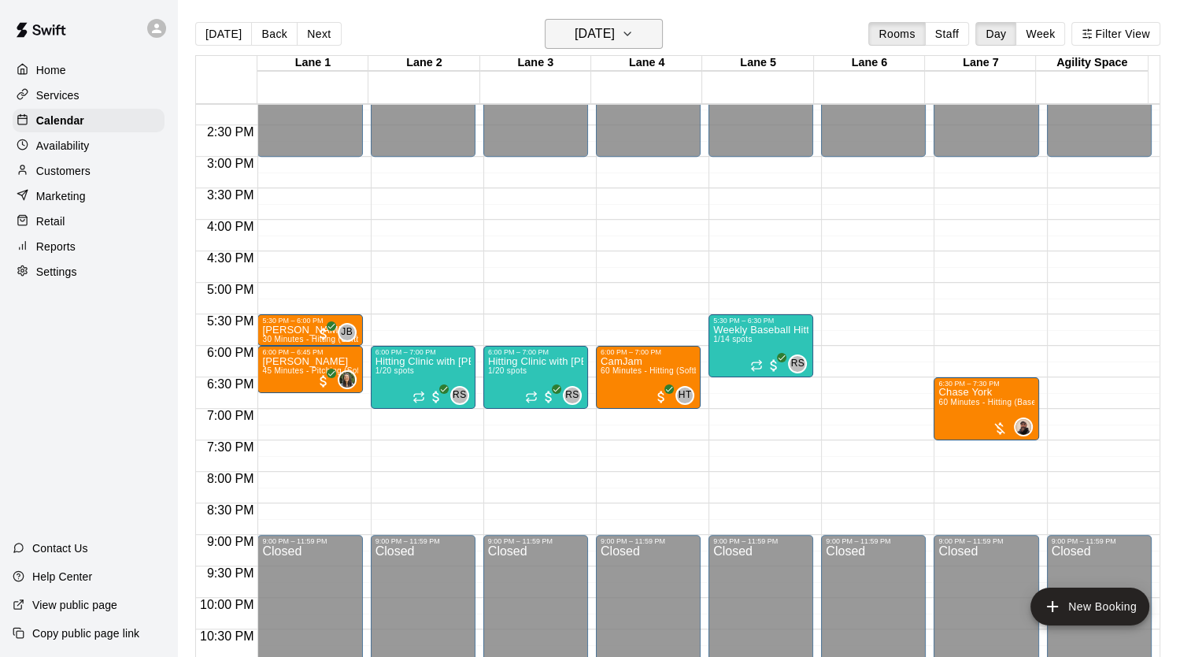
click at [615, 38] on h6 "[DATE]" at bounding box center [595, 34] width 40 height 22
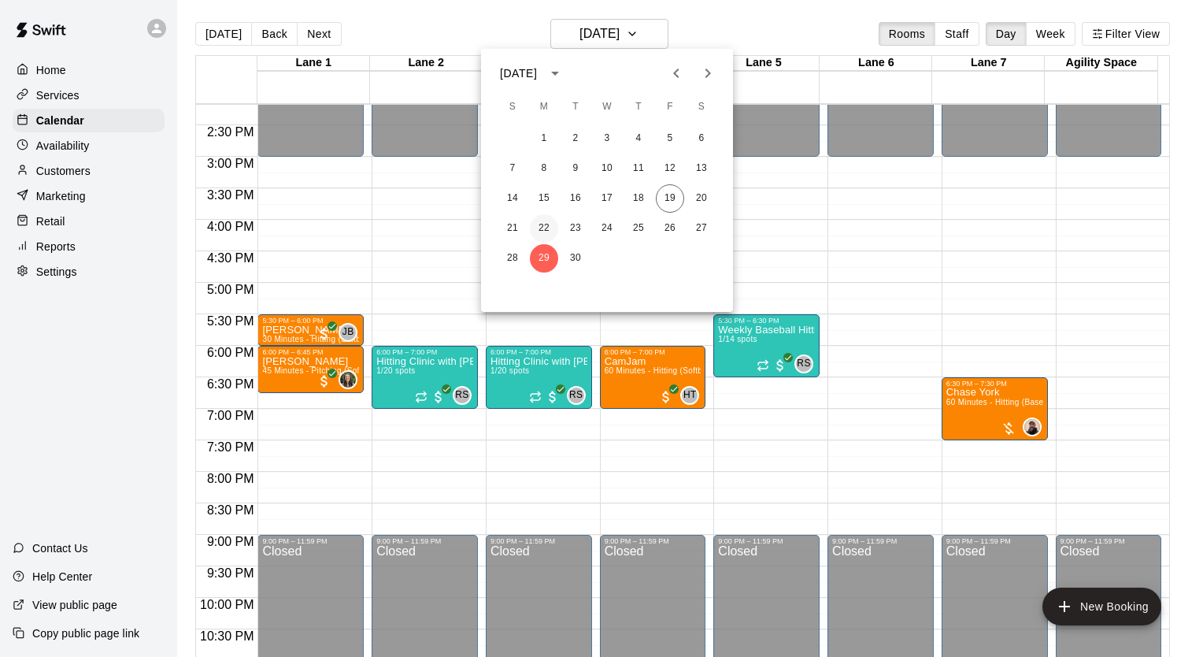
click at [547, 231] on button "22" at bounding box center [544, 228] width 28 height 28
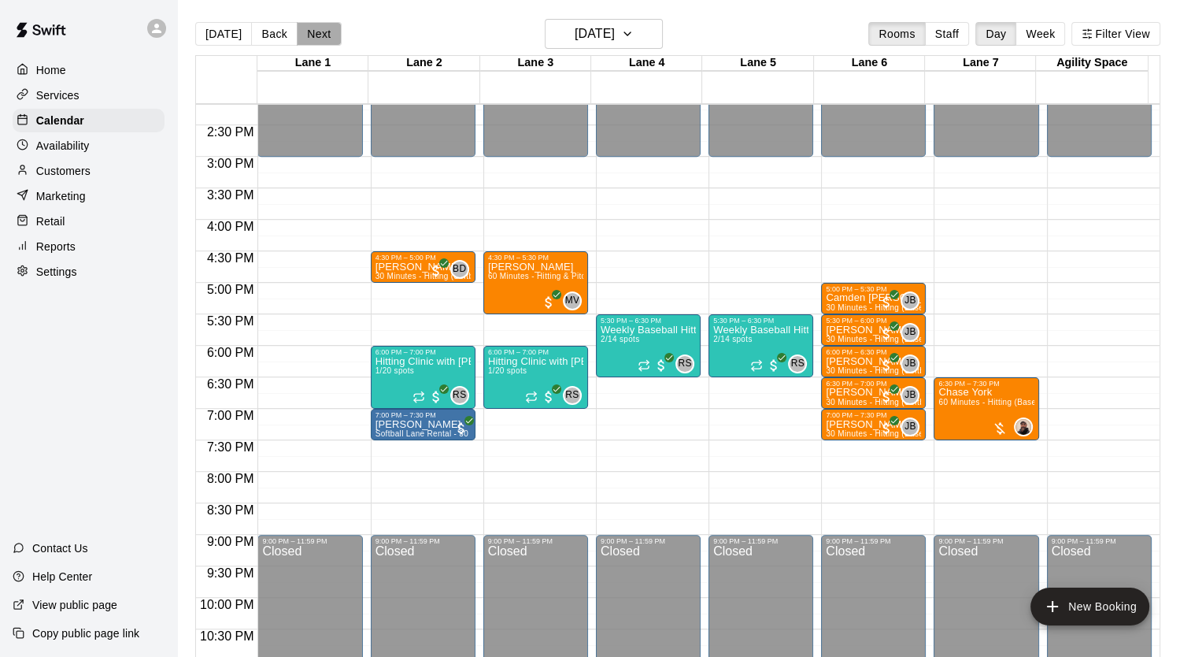
click at [317, 35] on button "Next" at bounding box center [319, 34] width 44 height 24
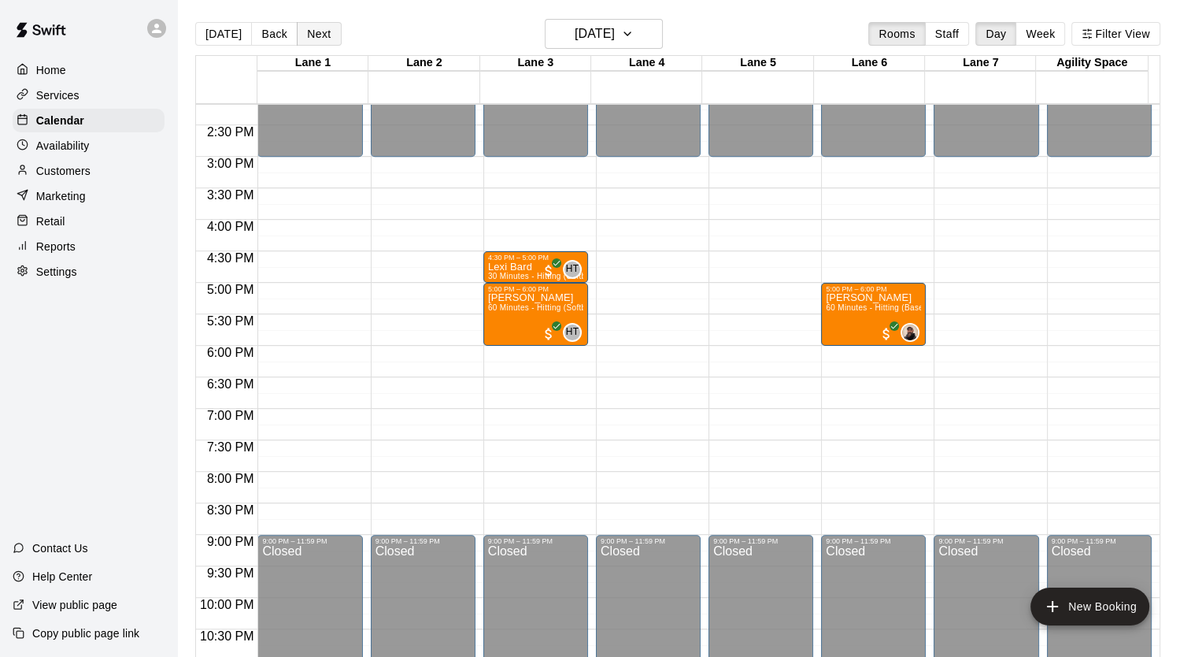
click at [317, 35] on button "Next" at bounding box center [319, 34] width 44 height 24
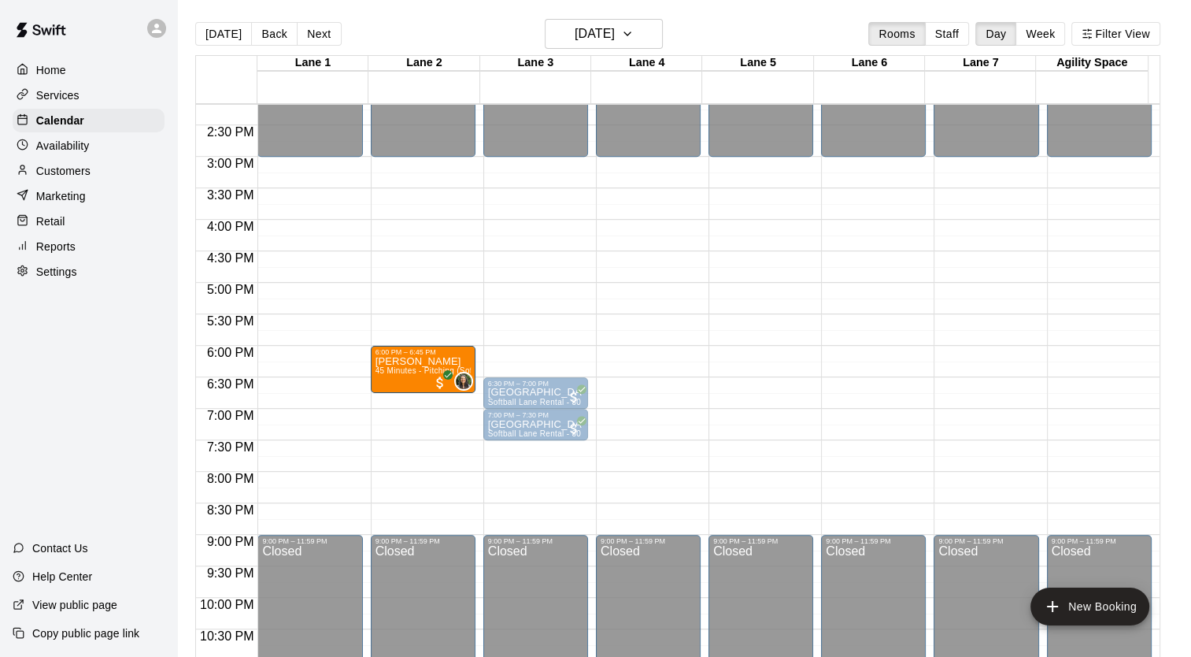
drag, startPoint x: 283, startPoint y: 368, endPoint x: 371, endPoint y: 373, distance: 88.4
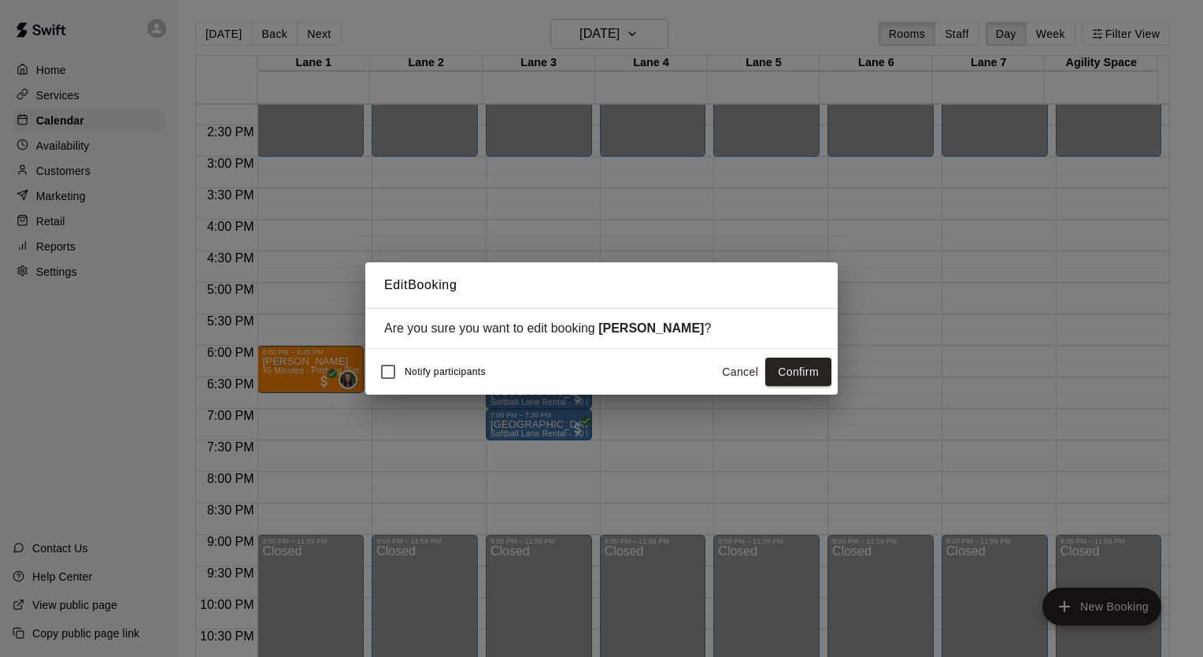
click at [800, 383] on button "Confirm" at bounding box center [798, 372] width 66 height 29
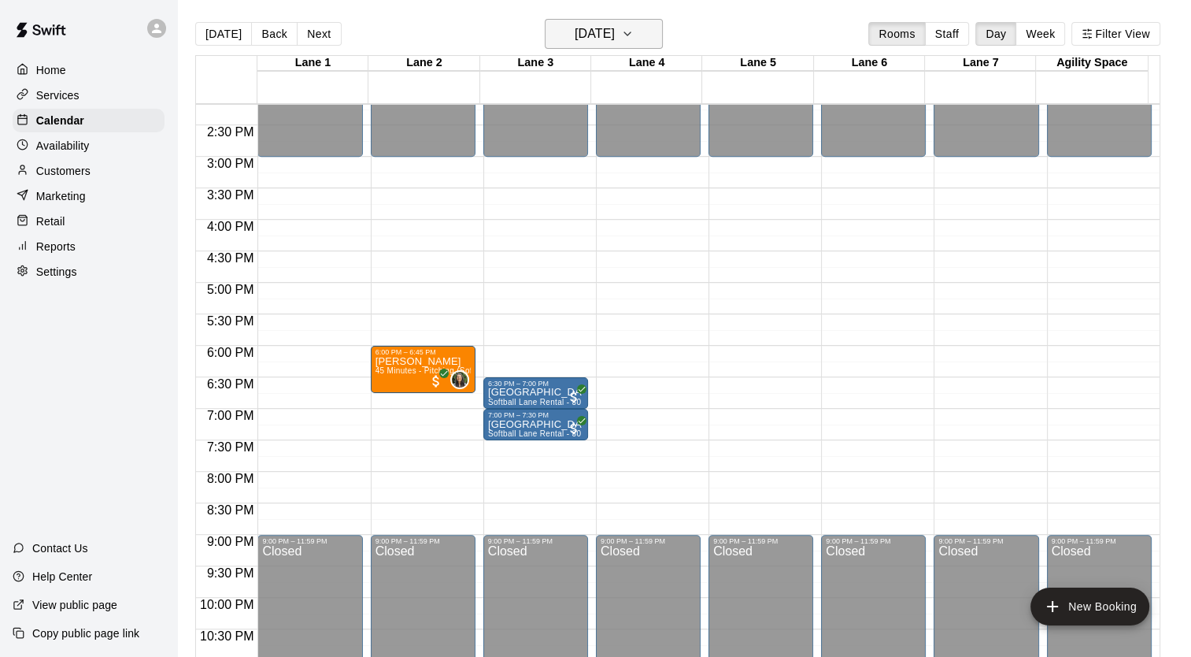
click at [634, 35] on icon "button" at bounding box center [627, 33] width 13 height 19
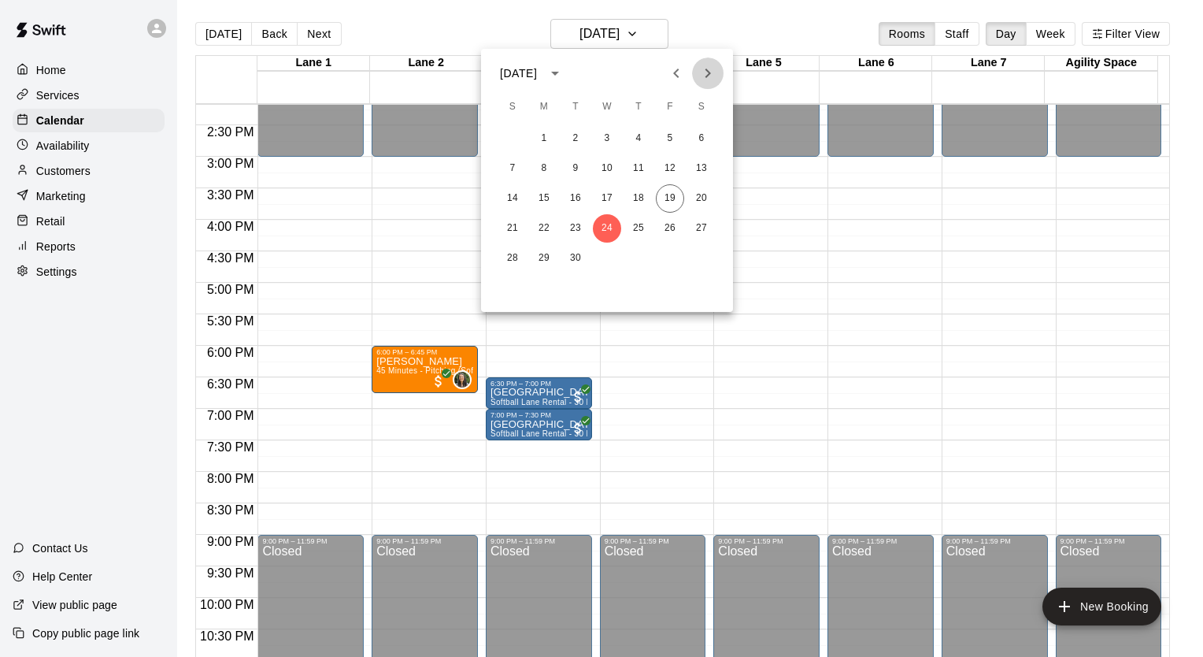
click at [712, 74] on icon "Next month" at bounding box center [708, 73] width 19 height 19
click at [366, 248] on div at bounding box center [601, 328] width 1203 height 657
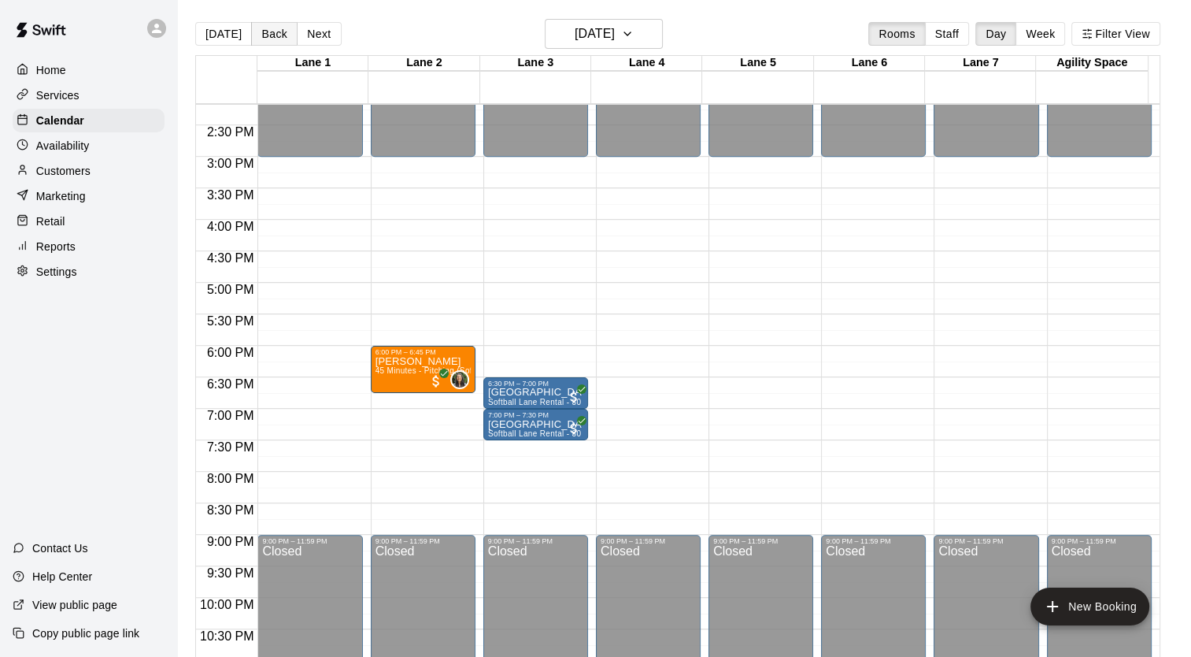
click at [268, 38] on button "Back" at bounding box center [274, 34] width 46 height 24
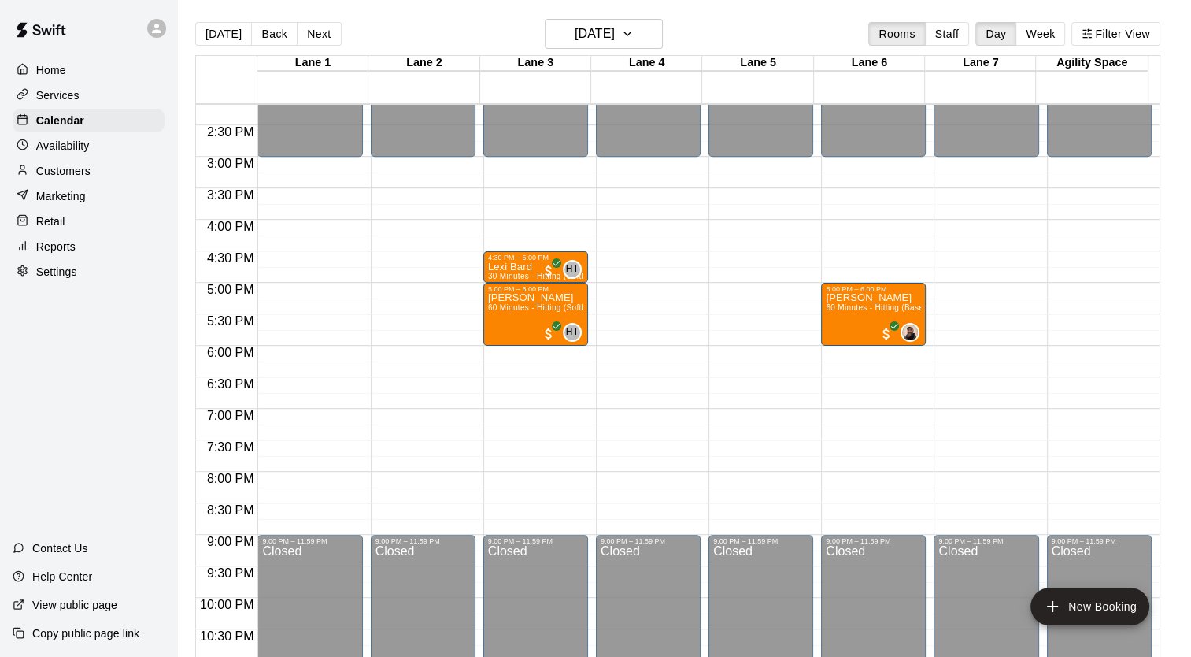
drag, startPoint x: 211, startPoint y: 35, endPoint x: 228, endPoint y: 27, distance: 19.4
click at [211, 35] on button "[DATE]" at bounding box center [223, 34] width 57 height 24
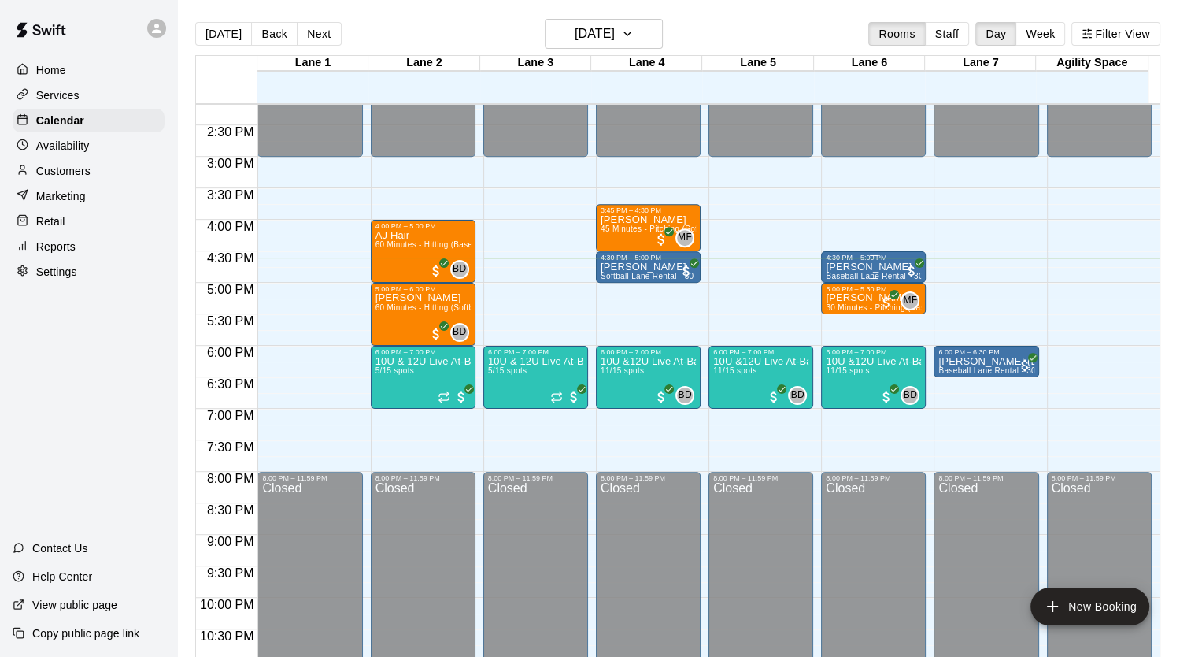
click at [869, 267] on p "[PERSON_NAME]" at bounding box center [873, 267] width 95 height 0
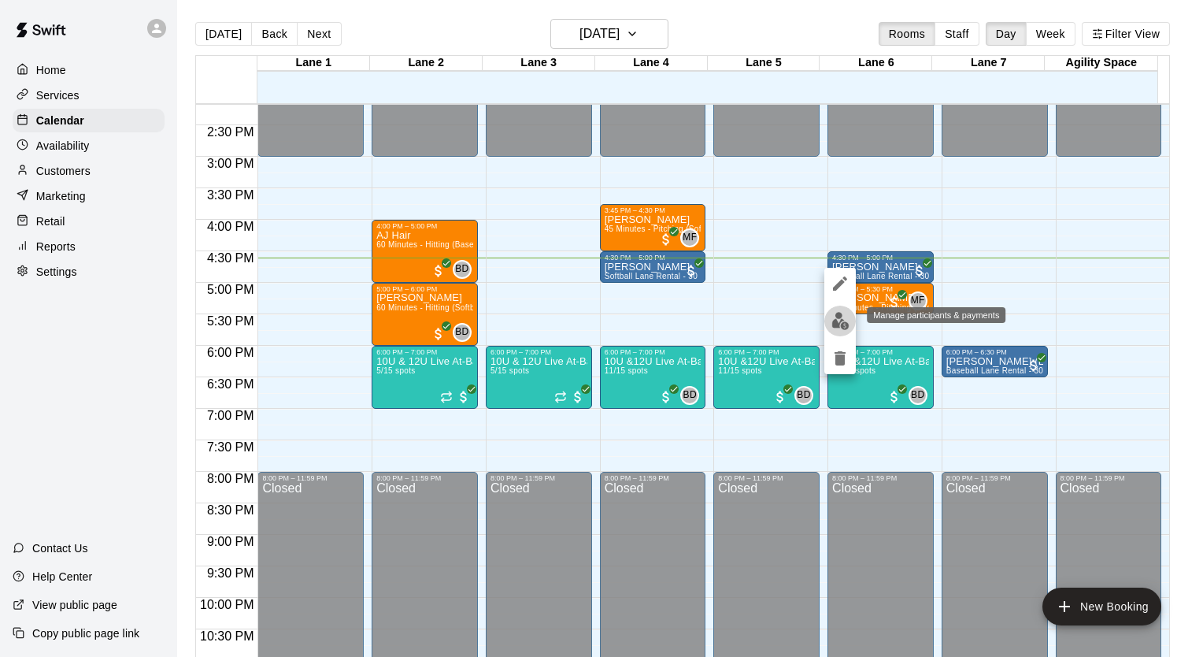
click at [835, 325] on img "edit" at bounding box center [841, 321] width 18 height 18
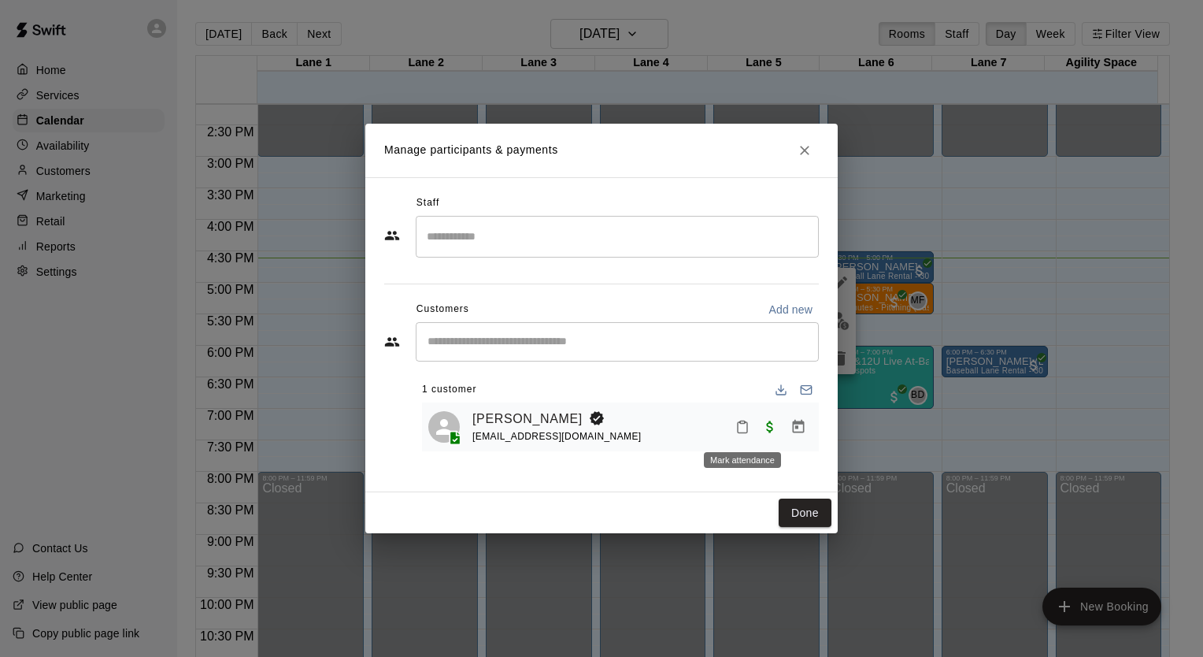
click at [747, 426] on icon "Mark attendance" at bounding box center [742, 427] width 9 height 11
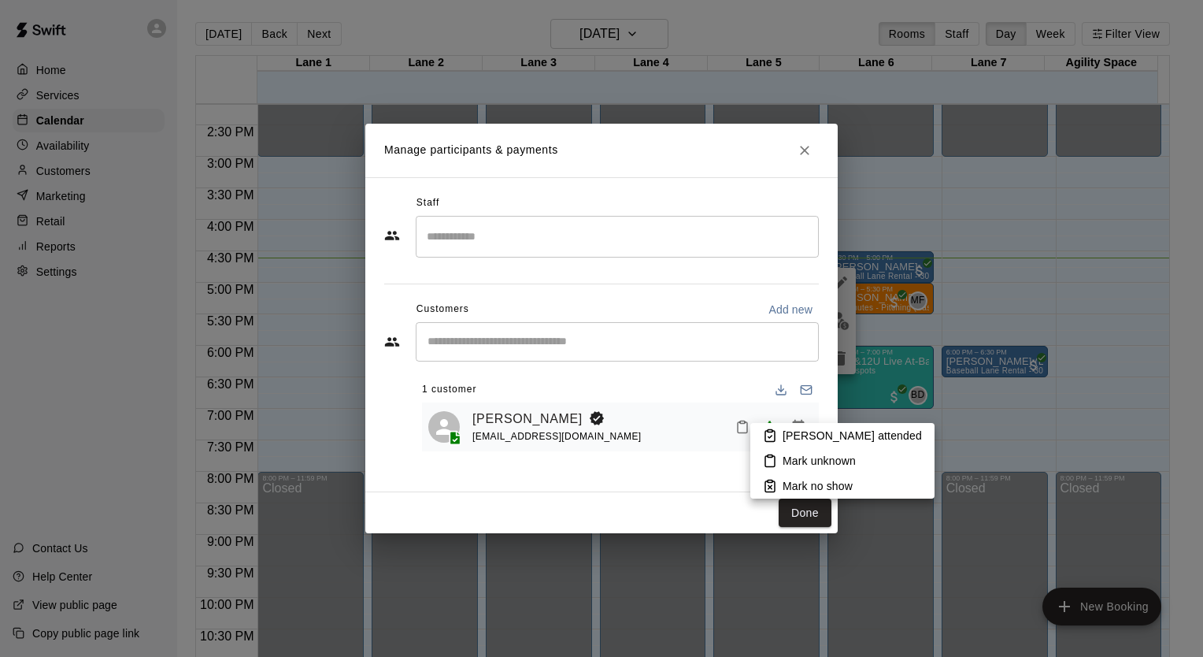
click at [788, 432] on p "[PERSON_NAME] attended" at bounding box center [852, 436] width 139 height 16
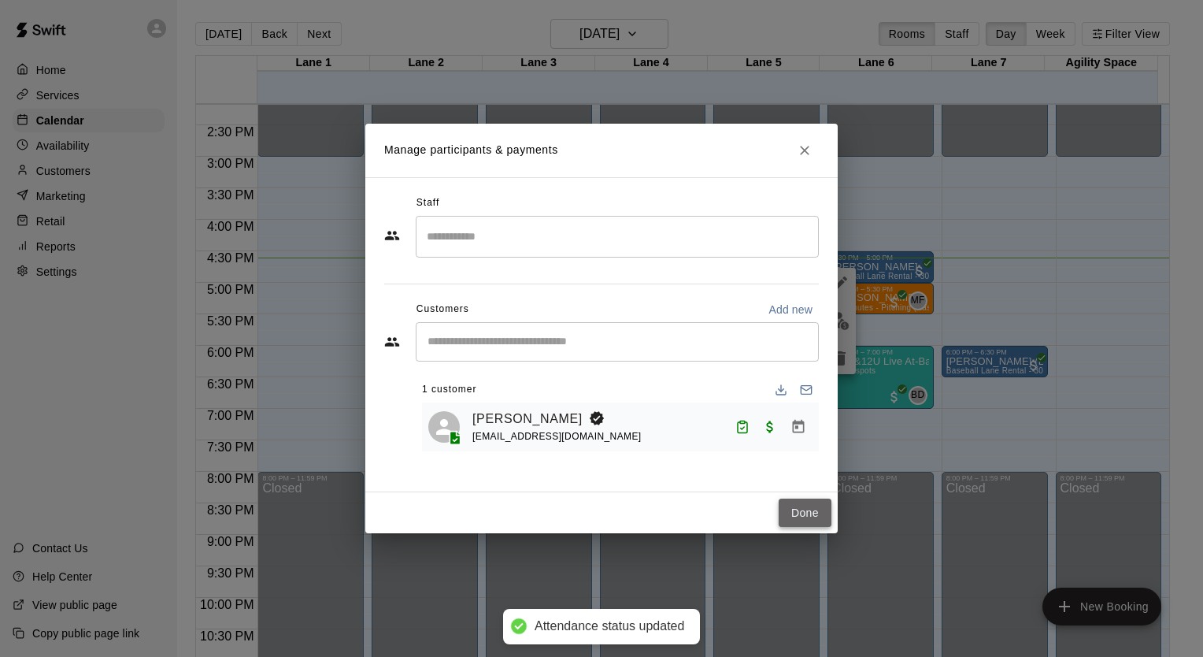
click at [816, 516] on button "Done" at bounding box center [805, 512] width 53 height 29
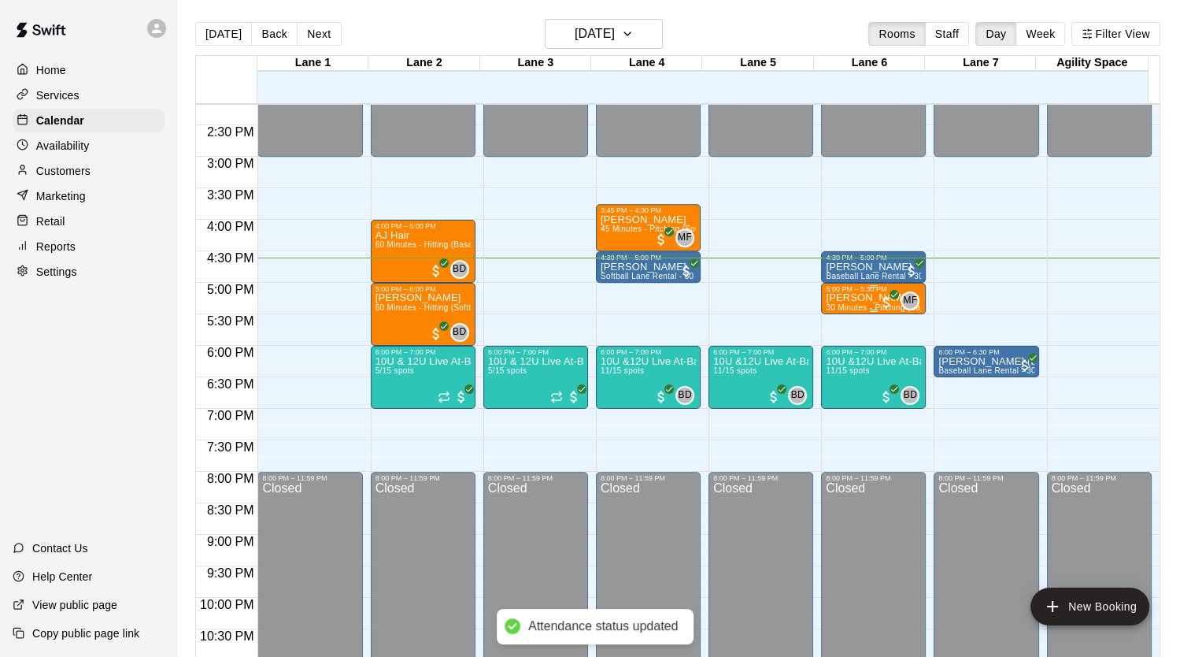
click at [876, 298] on p "[PERSON_NAME]" at bounding box center [873, 298] width 95 height 0
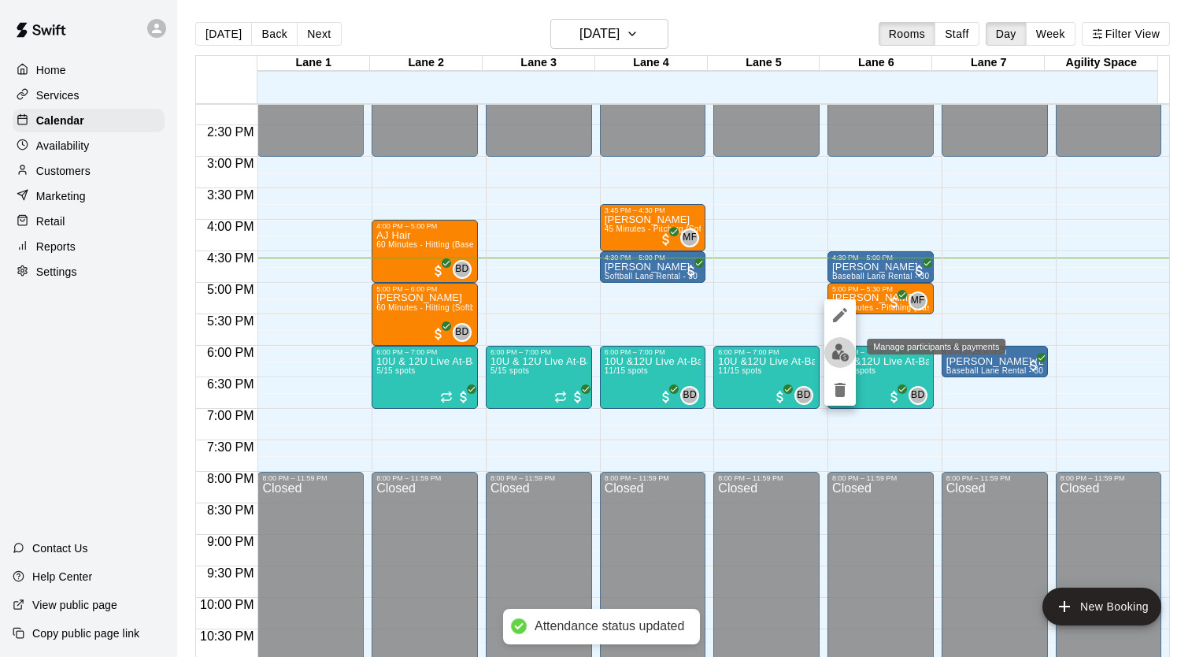
click at [828, 354] on button "edit" at bounding box center [841, 352] width 32 height 31
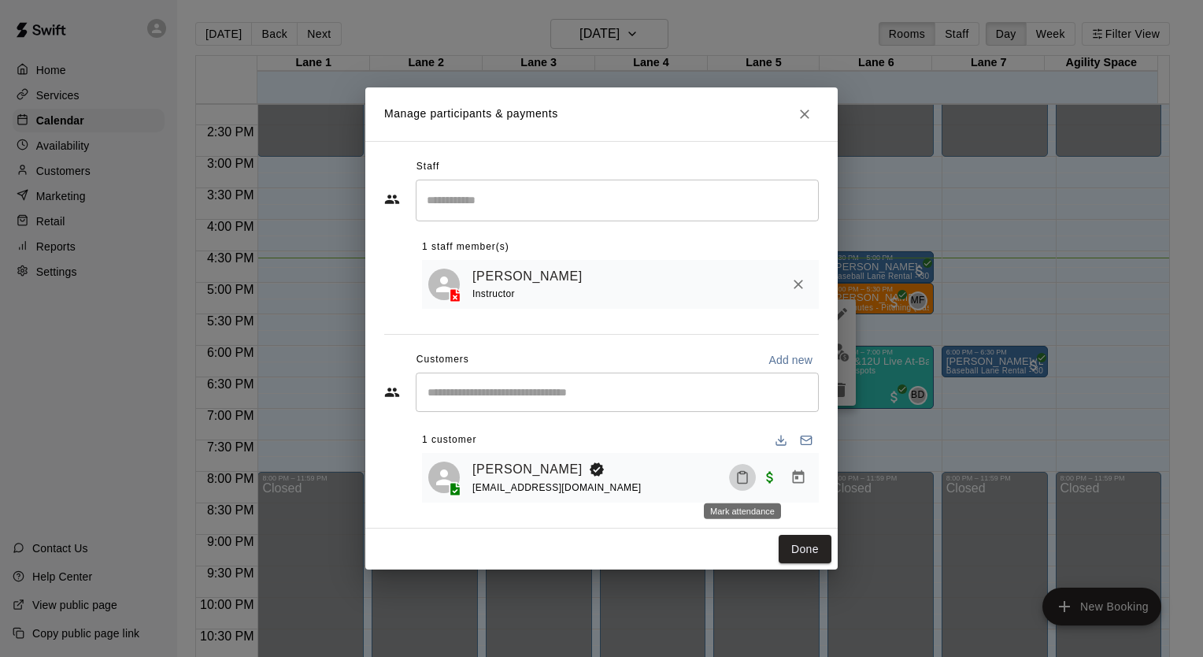
click at [746, 481] on icon "Mark attendance" at bounding box center [743, 477] width 14 height 14
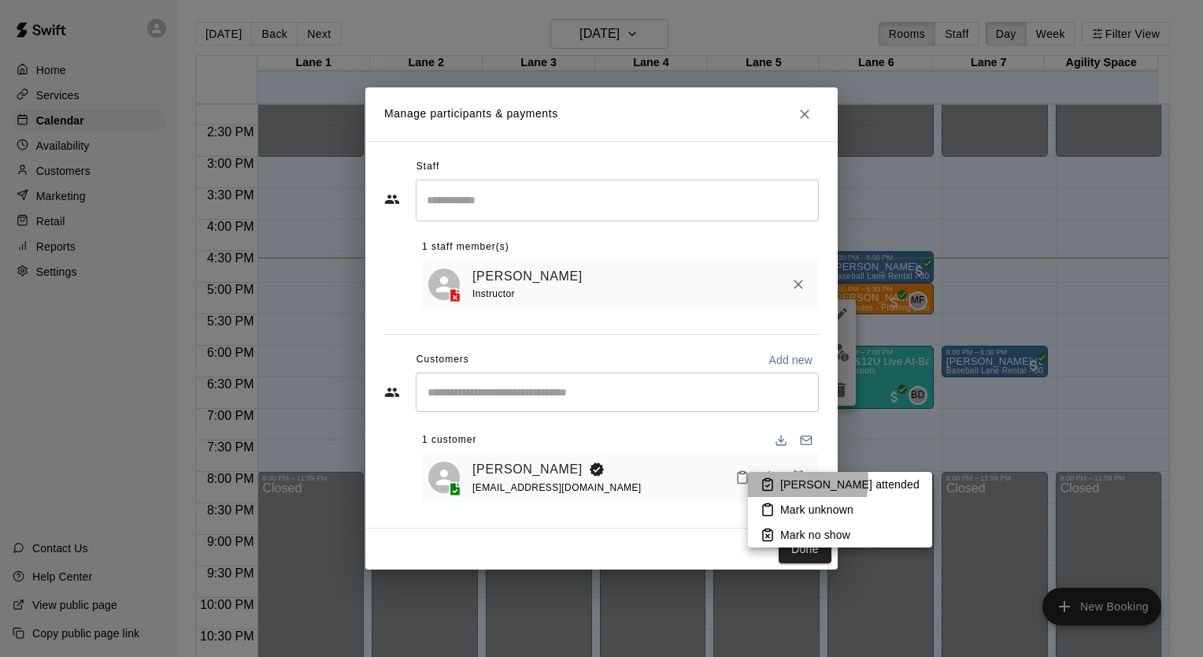
click at [788, 480] on p "[PERSON_NAME] attended" at bounding box center [849, 484] width 139 height 16
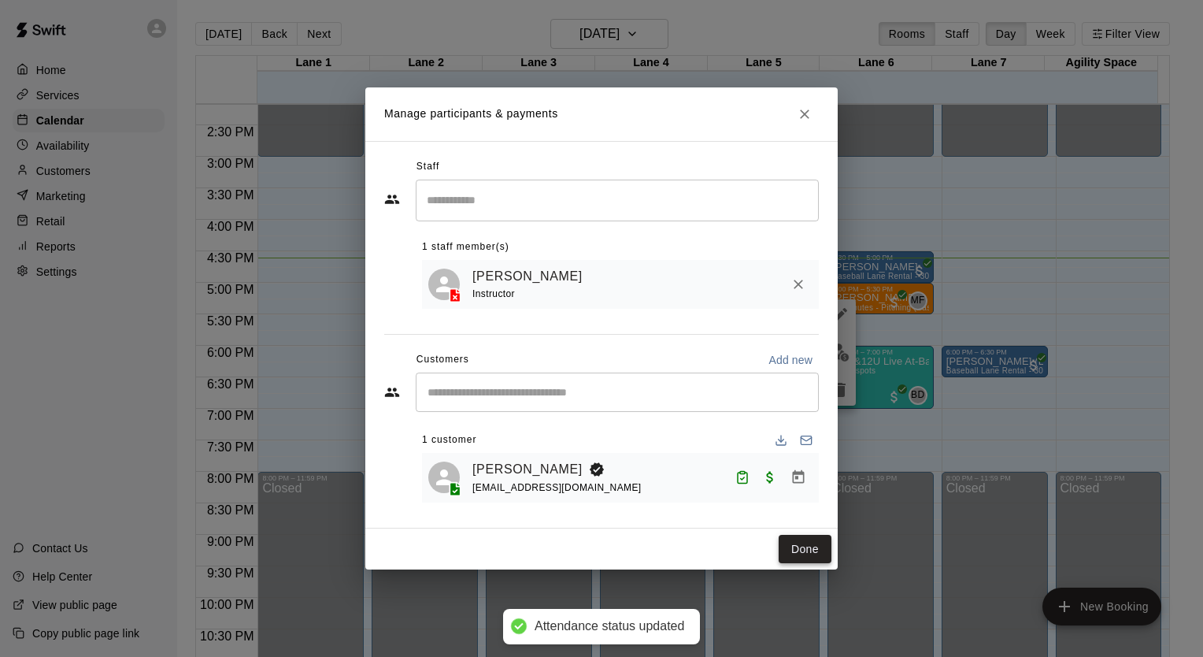
click at [810, 554] on button "Done" at bounding box center [805, 549] width 53 height 29
